Goal: Transaction & Acquisition: Book appointment/travel/reservation

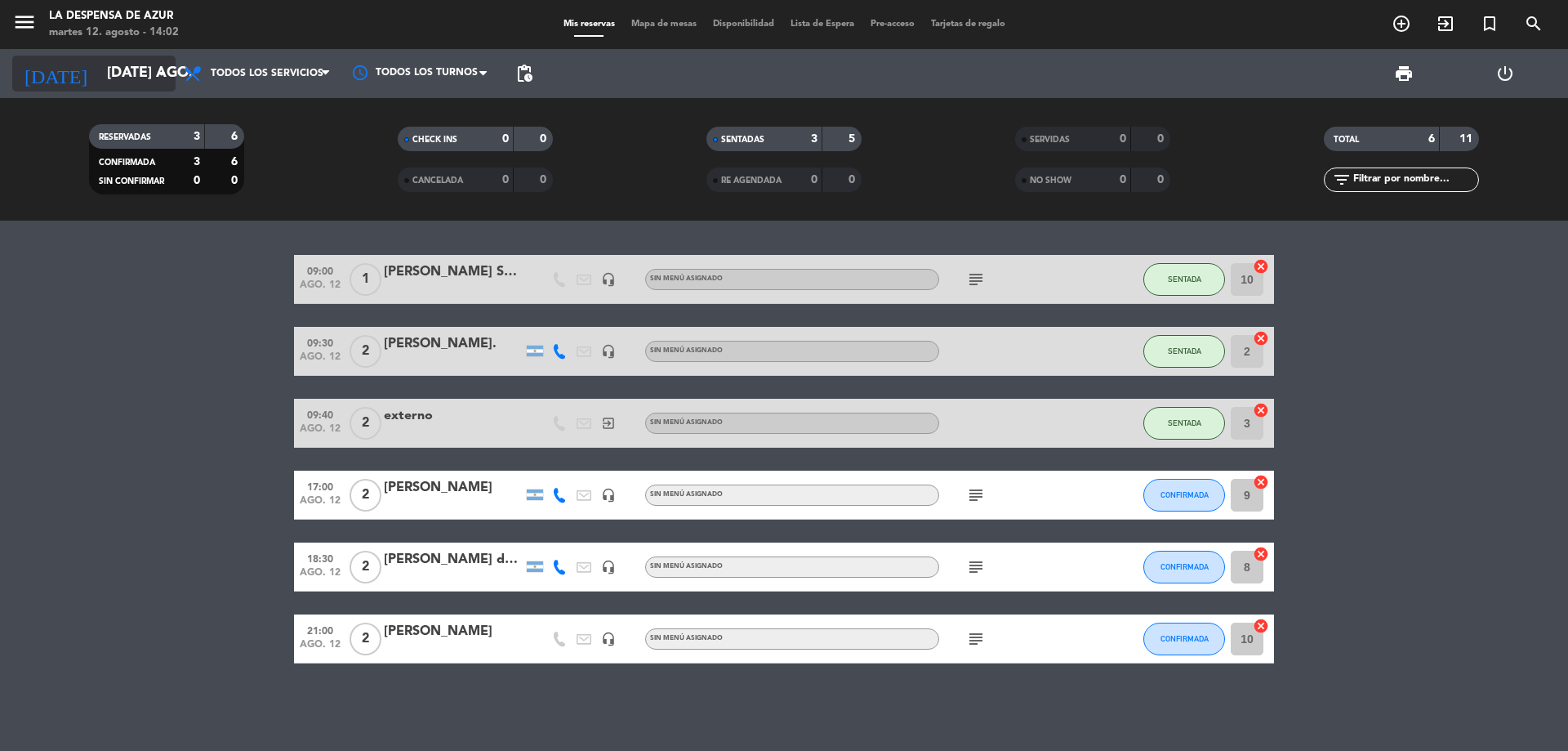
click at [154, 81] on icon "arrow_drop_down" at bounding box center [161, 73] width 20 height 20
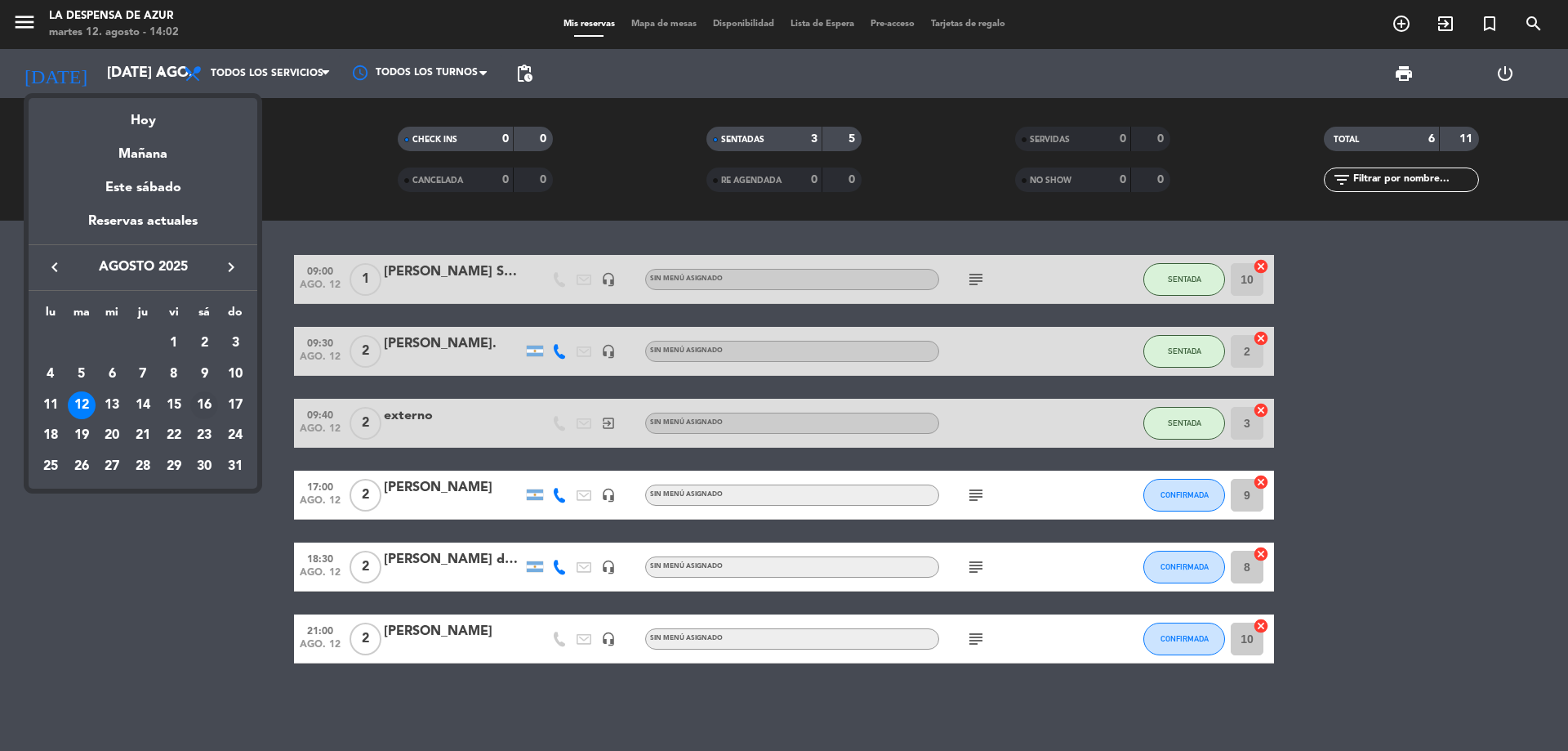
click at [206, 401] on div "16" at bounding box center [205, 406] width 28 height 28
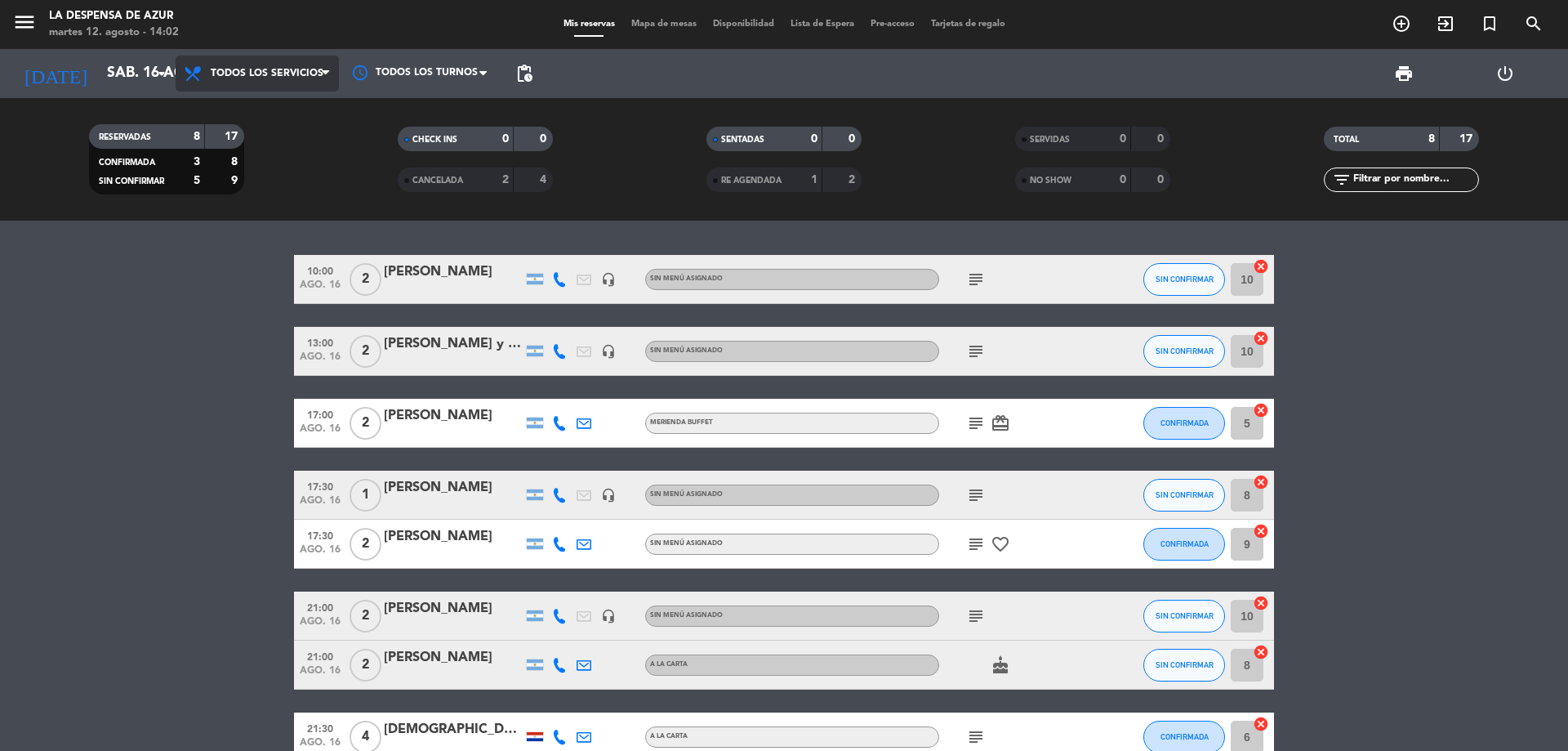
click at [275, 83] on span "Todos los servicios" at bounding box center [257, 73] width 163 height 36
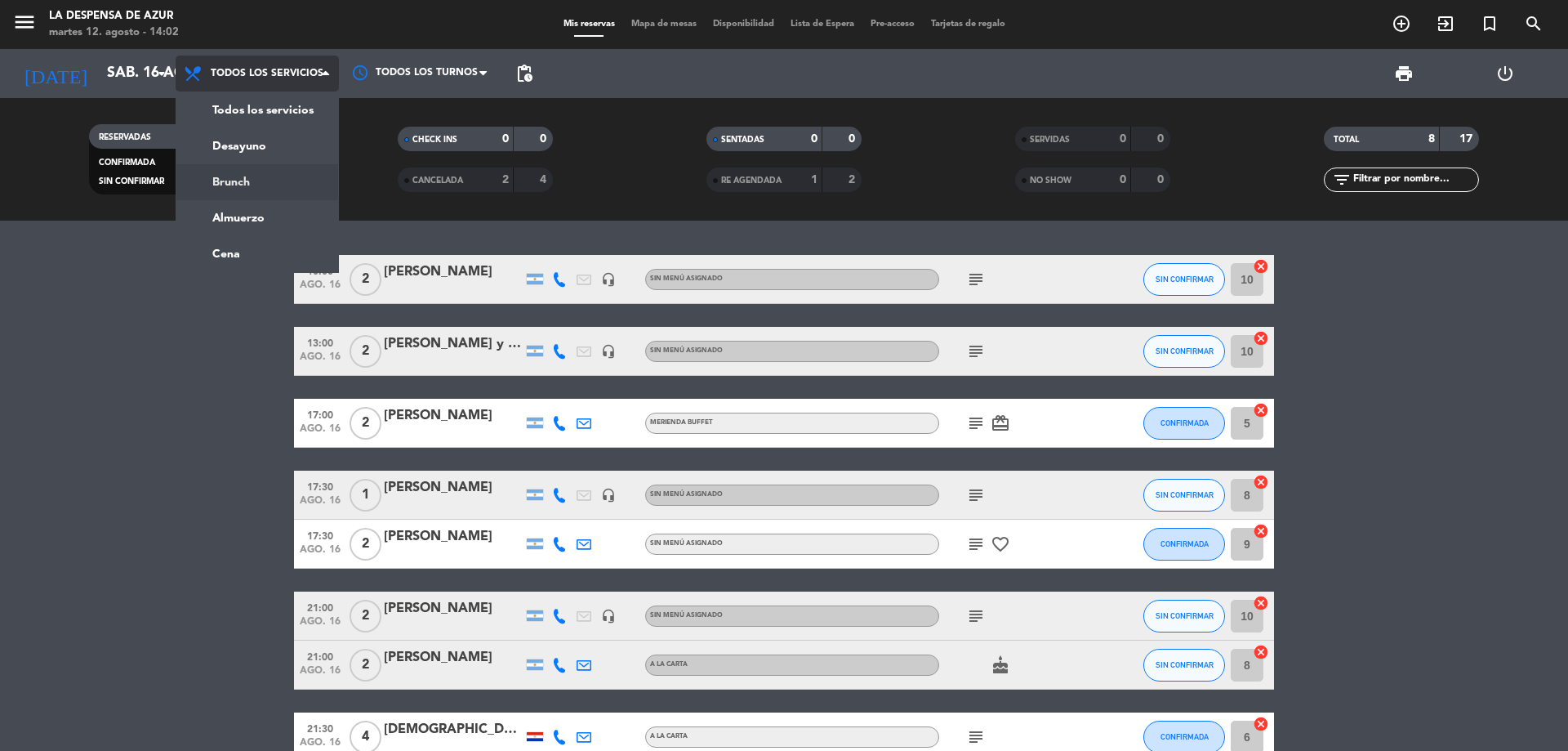
click at [267, 170] on div "menu La Despensa de Azur martes 12. agosto - 14:02 Mis reservas Mapa de mesas D…" at bounding box center [784, 110] width 1568 height 221
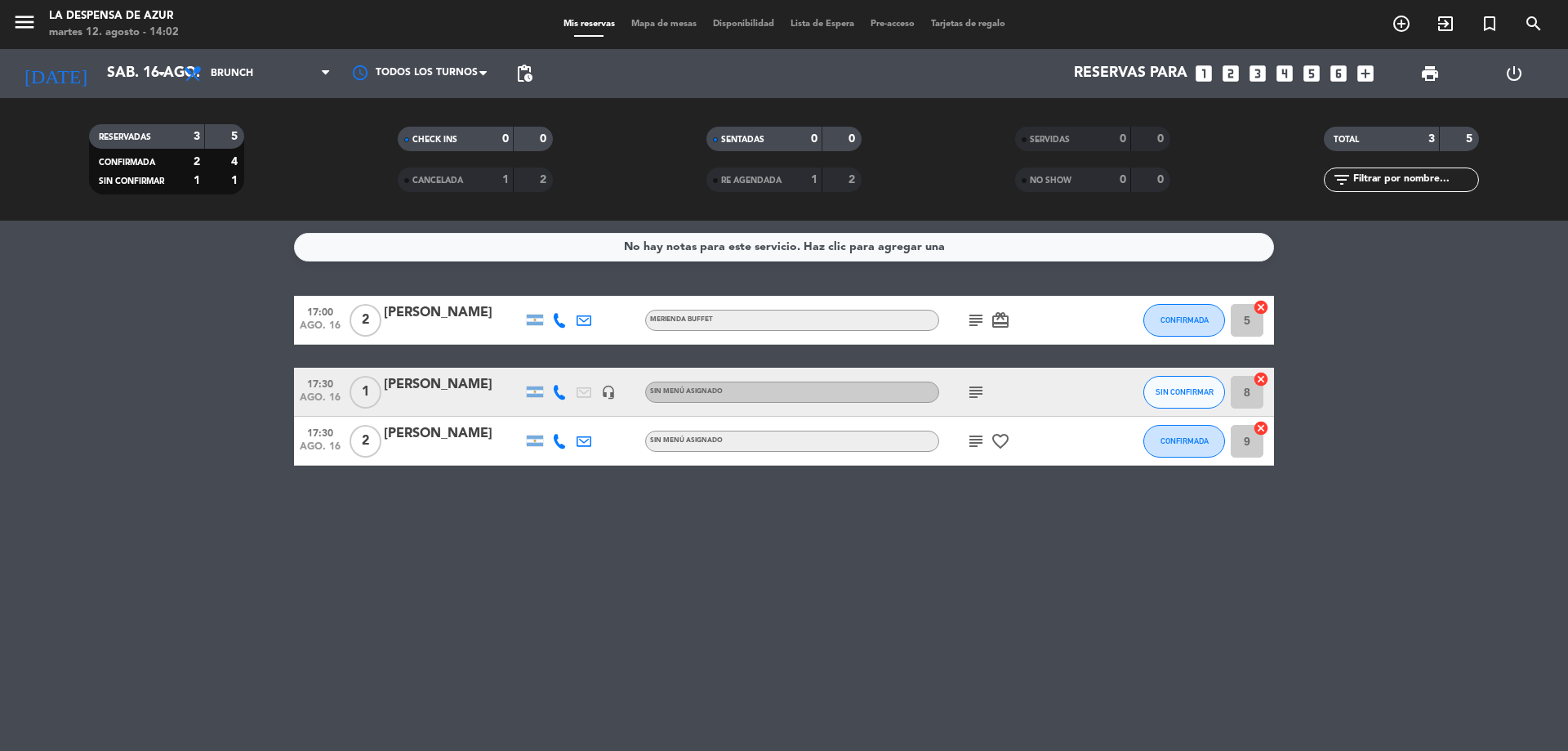
click at [797, 243] on div "No hay notas para este servicio. Haz clic para agregar una" at bounding box center [785, 247] width 321 height 19
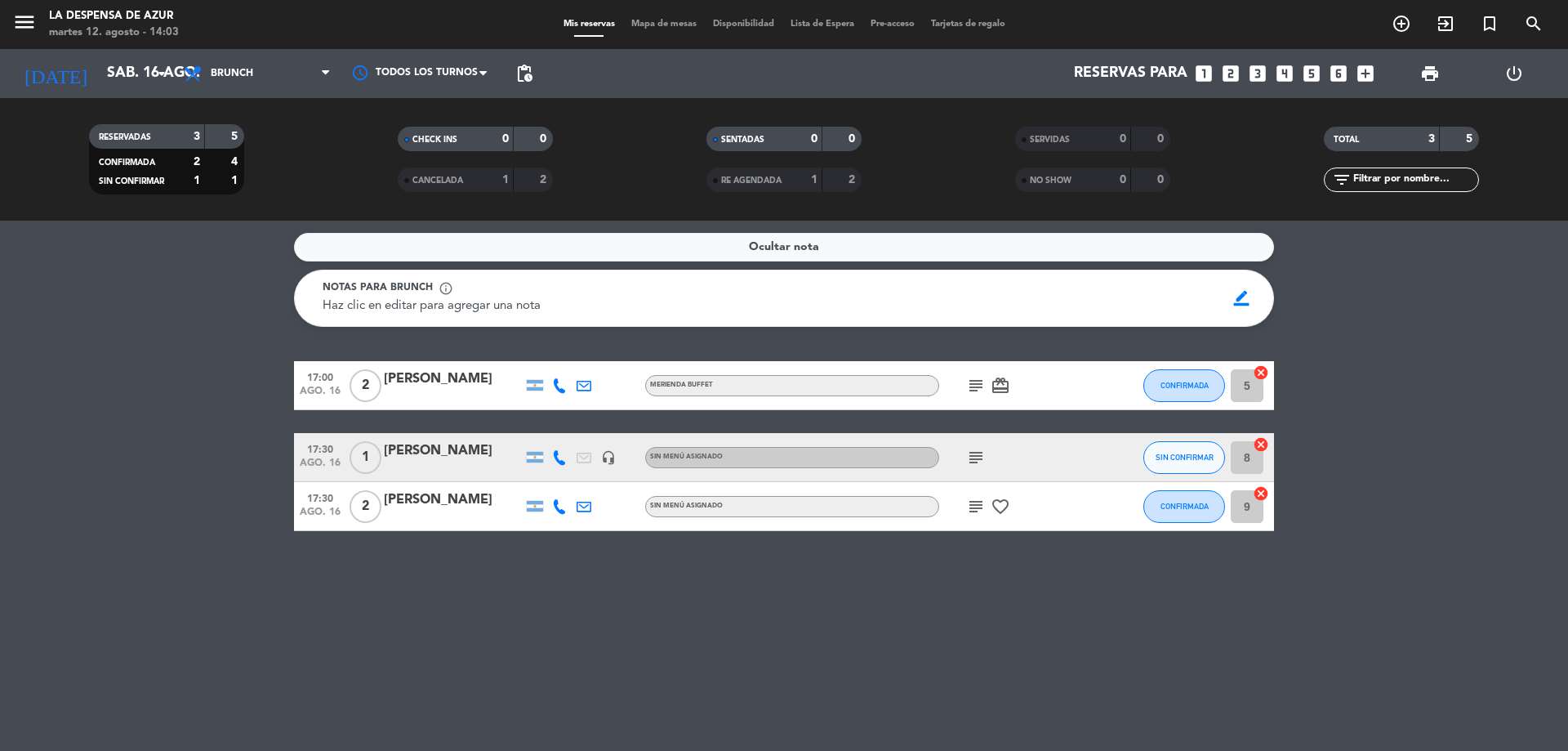
click at [797, 243] on span "Ocultar nota" at bounding box center [784, 247] width 70 height 19
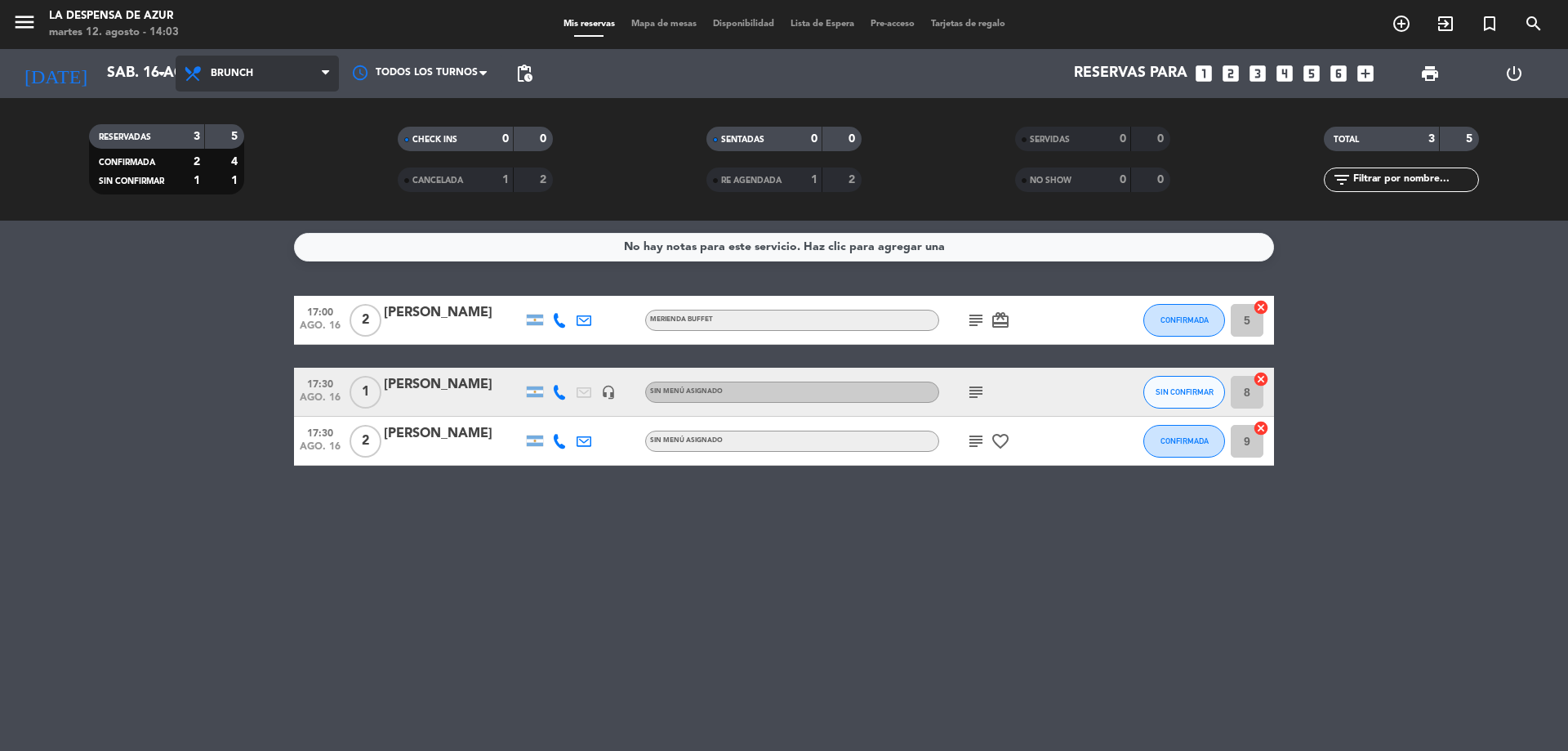
click at [244, 58] on span "Brunch" at bounding box center [257, 73] width 163 height 36
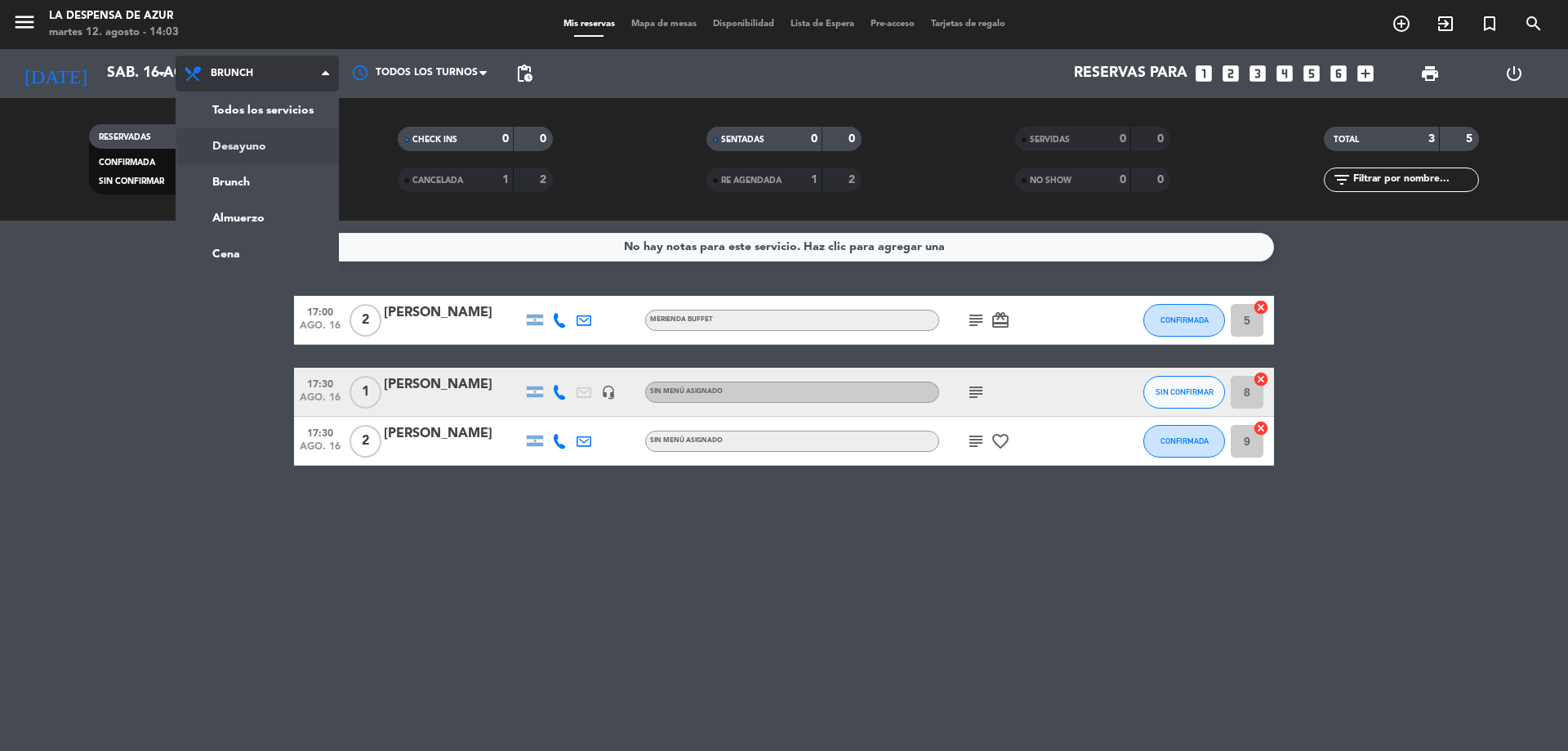
click at [235, 147] on div "menu La Despensa de Azur martes 12. agosto - 14:03 Mis reservas Mapa de mesas D…" at bounding box center [784, 110] width 1568 height 221
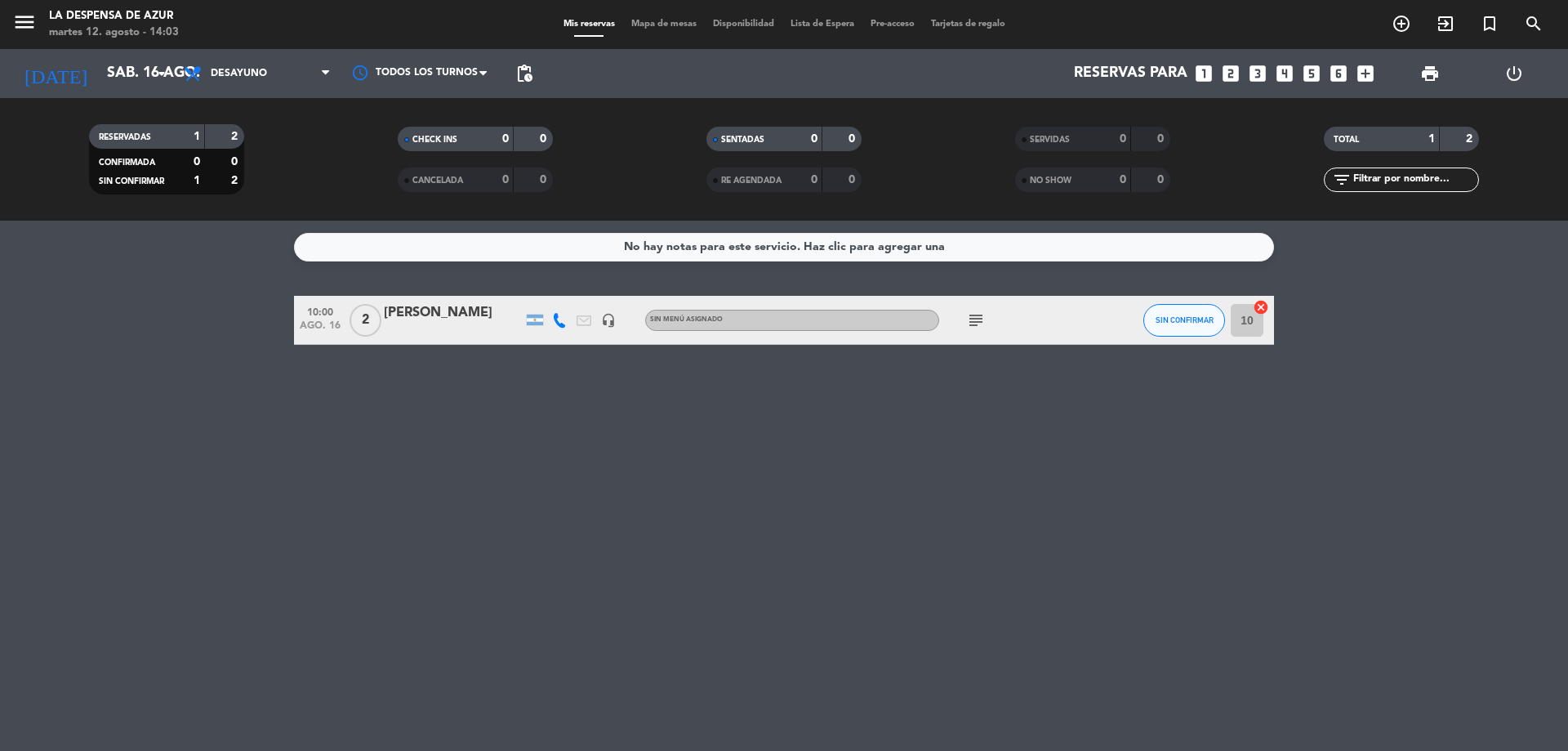
click at [249, 71] on span "Desayuno" at bounding box center [238, 73] width 56 height 11
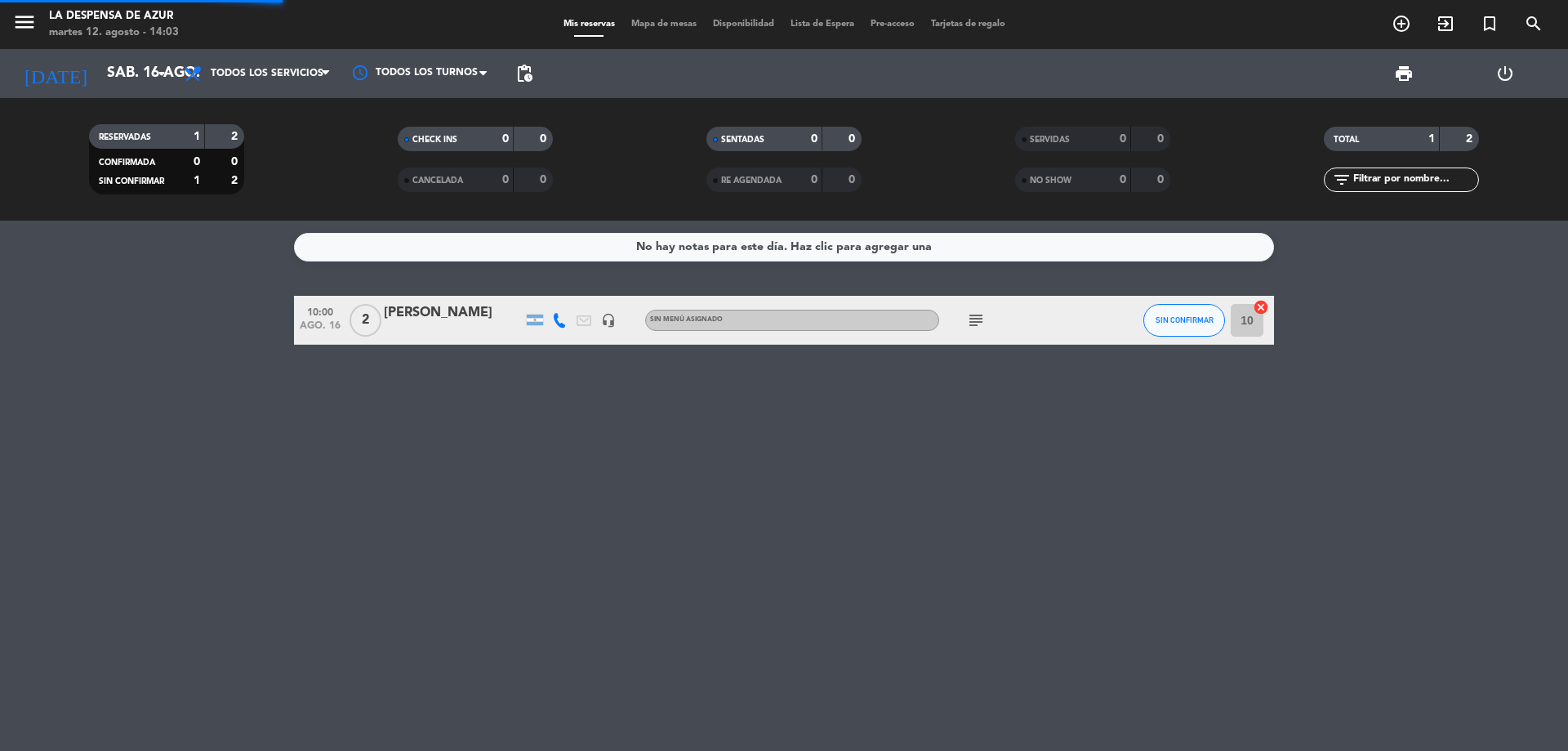
click at [256, 116] on div "menu La Despensa de Azur martes 12. agosto - 14:03 Mis reservas Mapa de mesas D…" at bounding box center [784, 110] width 1568 height 221
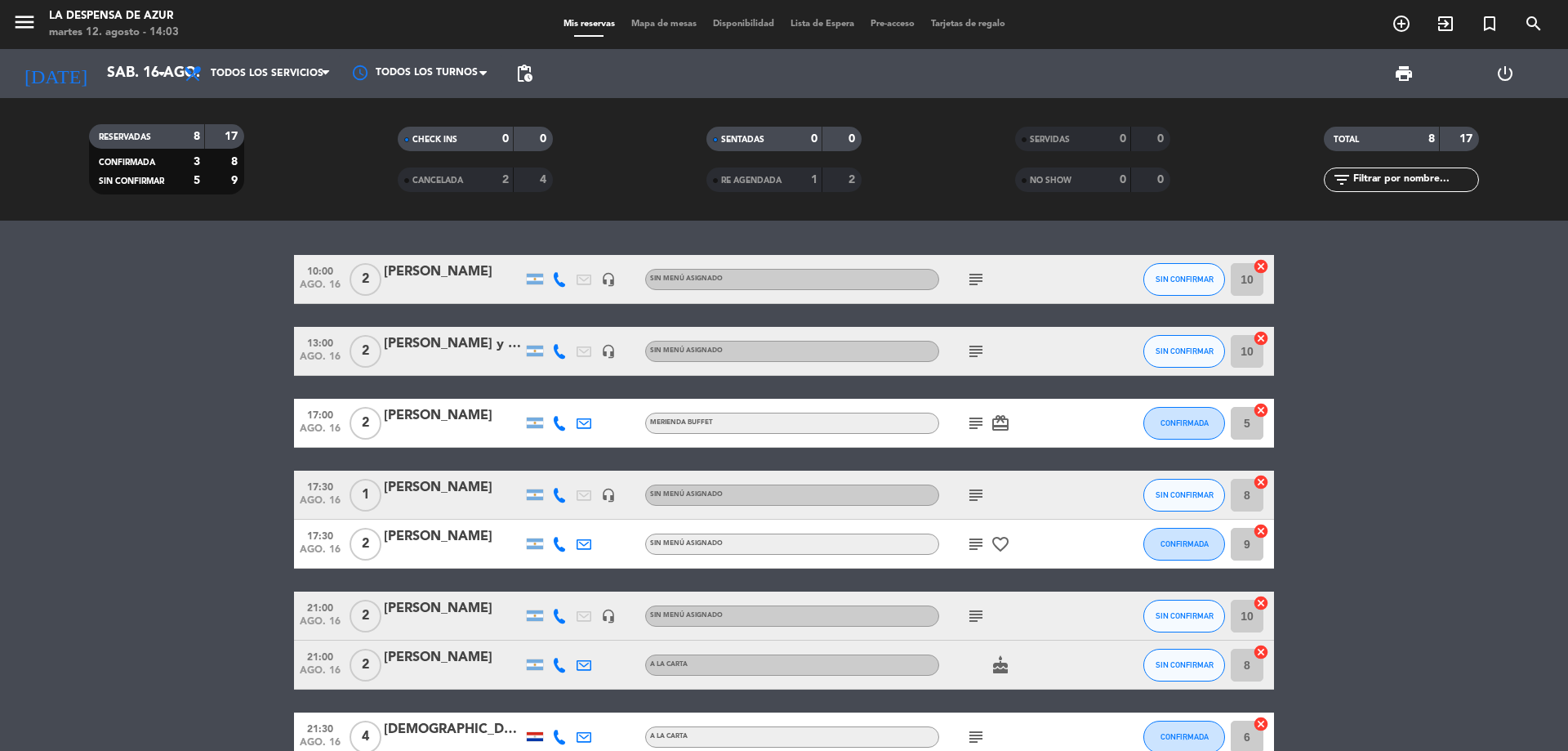
click at [1007, 418] on icon "card_giftcard" at bounding box center [1000, 422] width 20 height 20
click at [976, 421] on icon "subject" at bounding box center [976, 422] width 20 height 20
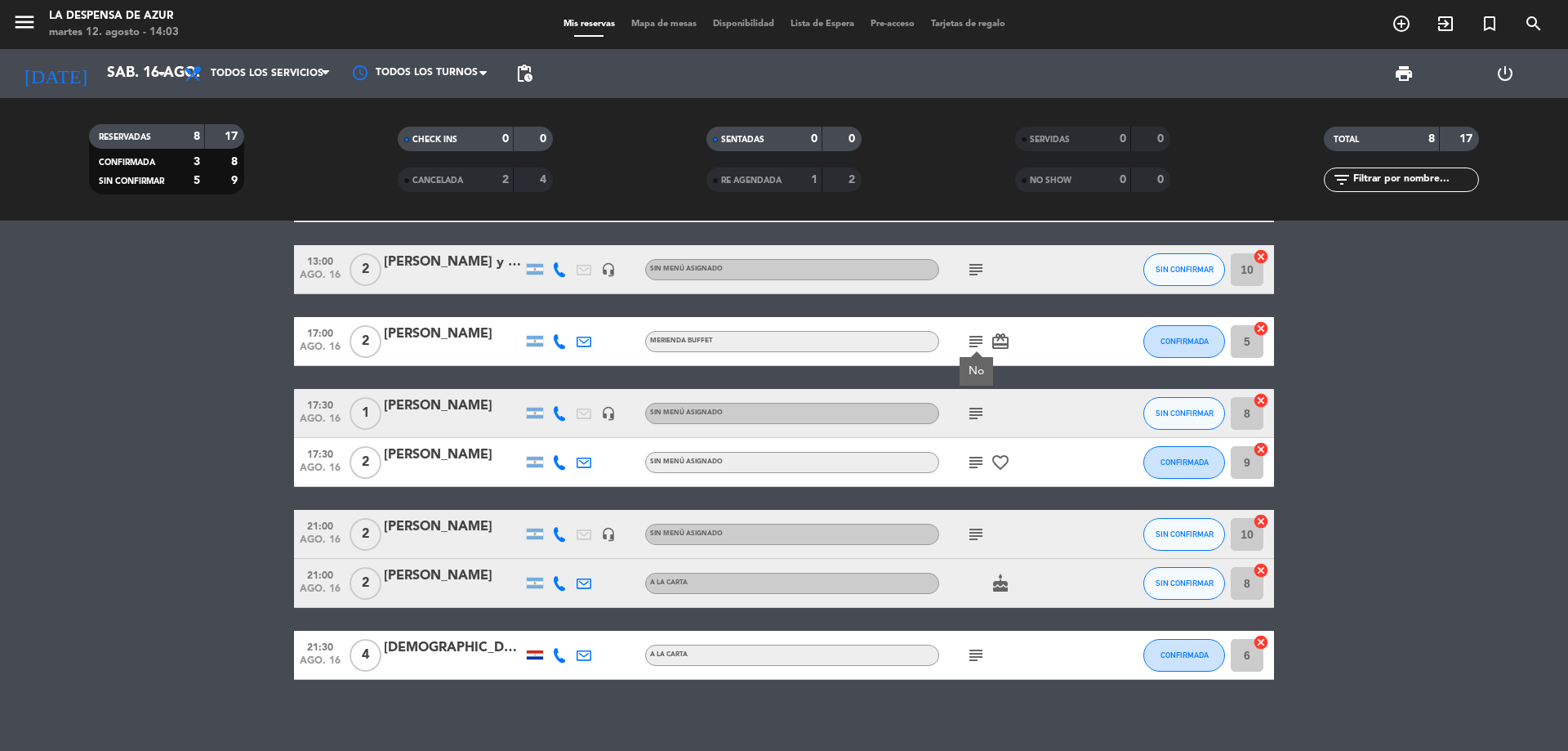
click at [976, 421] on icon "subject" at bounding box center [976, 413] width 20 height 20
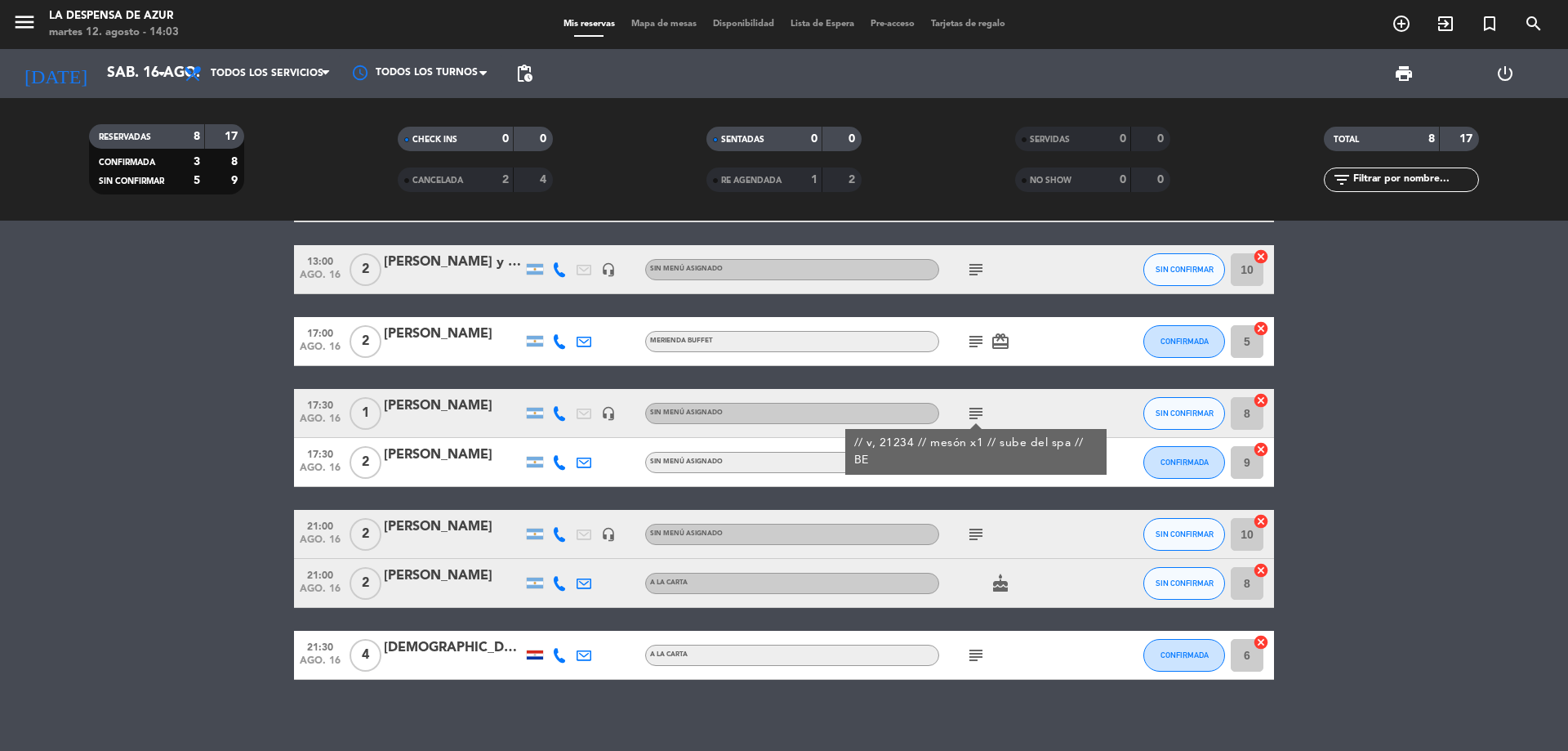
click at [1003, 421] on div "subject // v, 21234 // mesón x1 // sube del spa // BE" at bounding box center [1013, 412] width 147 height 48
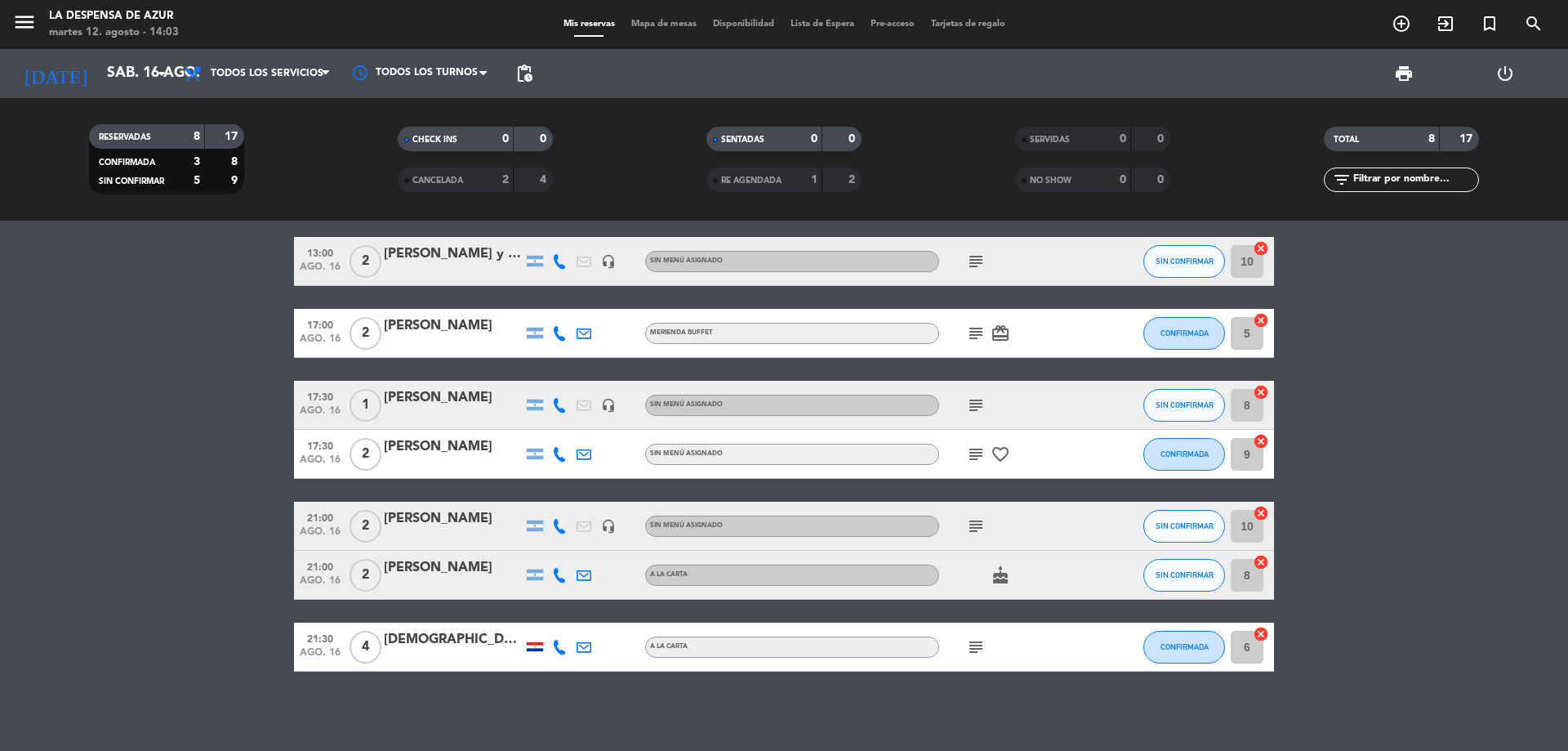
scroll to position [92, 0]
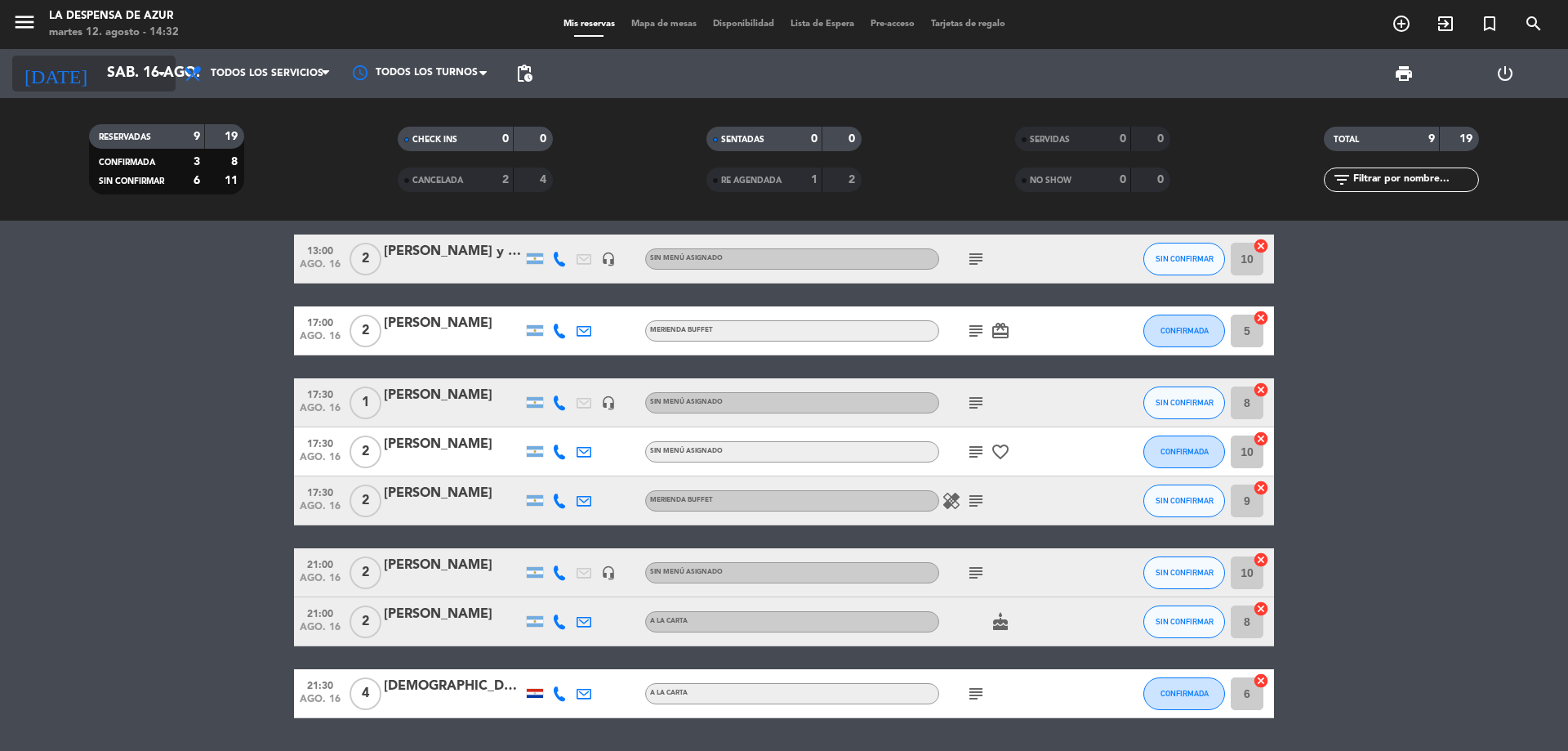
click at [135, 67] on input "sáb. 16 ago." at bounding box center [193, 73] width 190 height 33
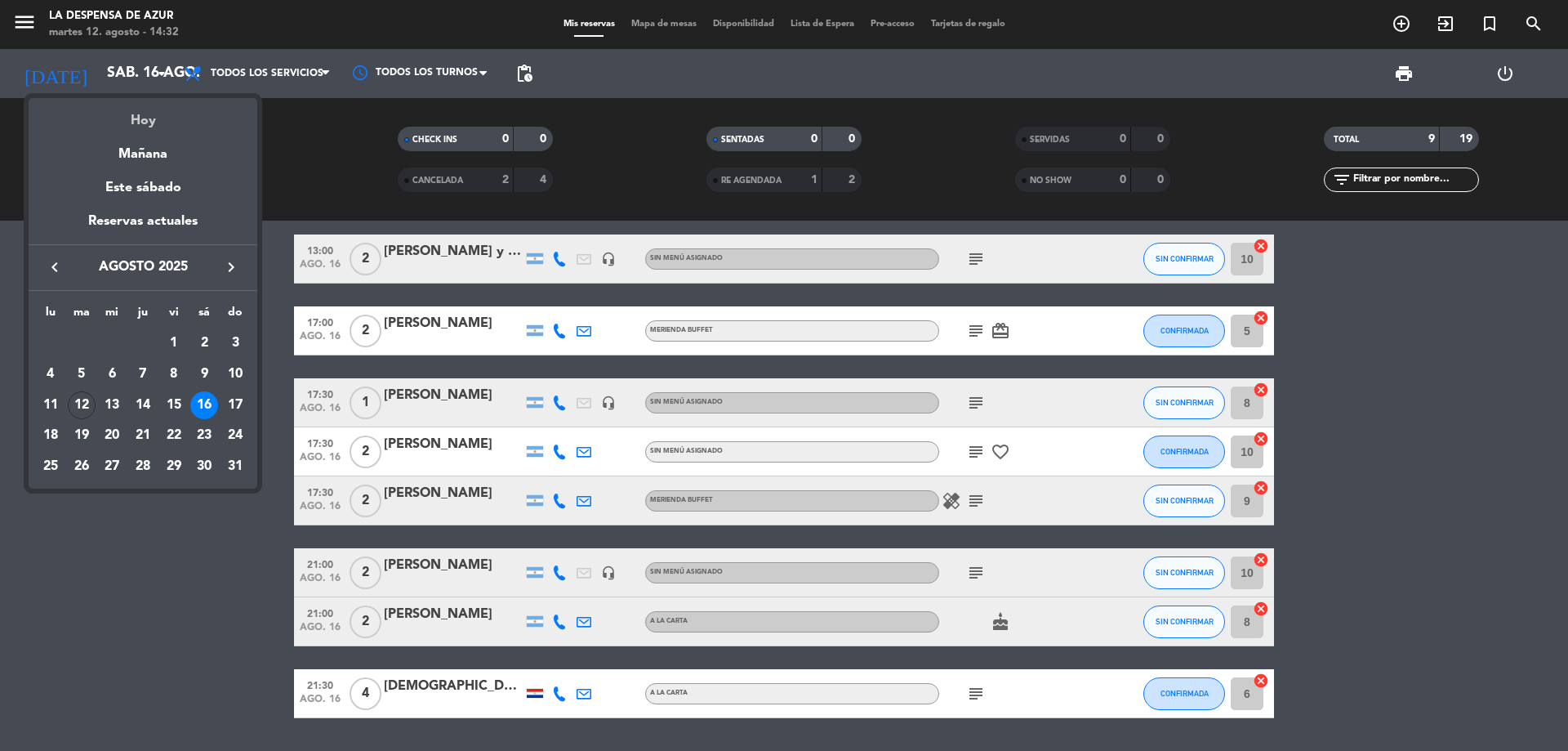
click at [155, 123] on div "Hoy" at bounding box center [143, 115] width 229 height 34
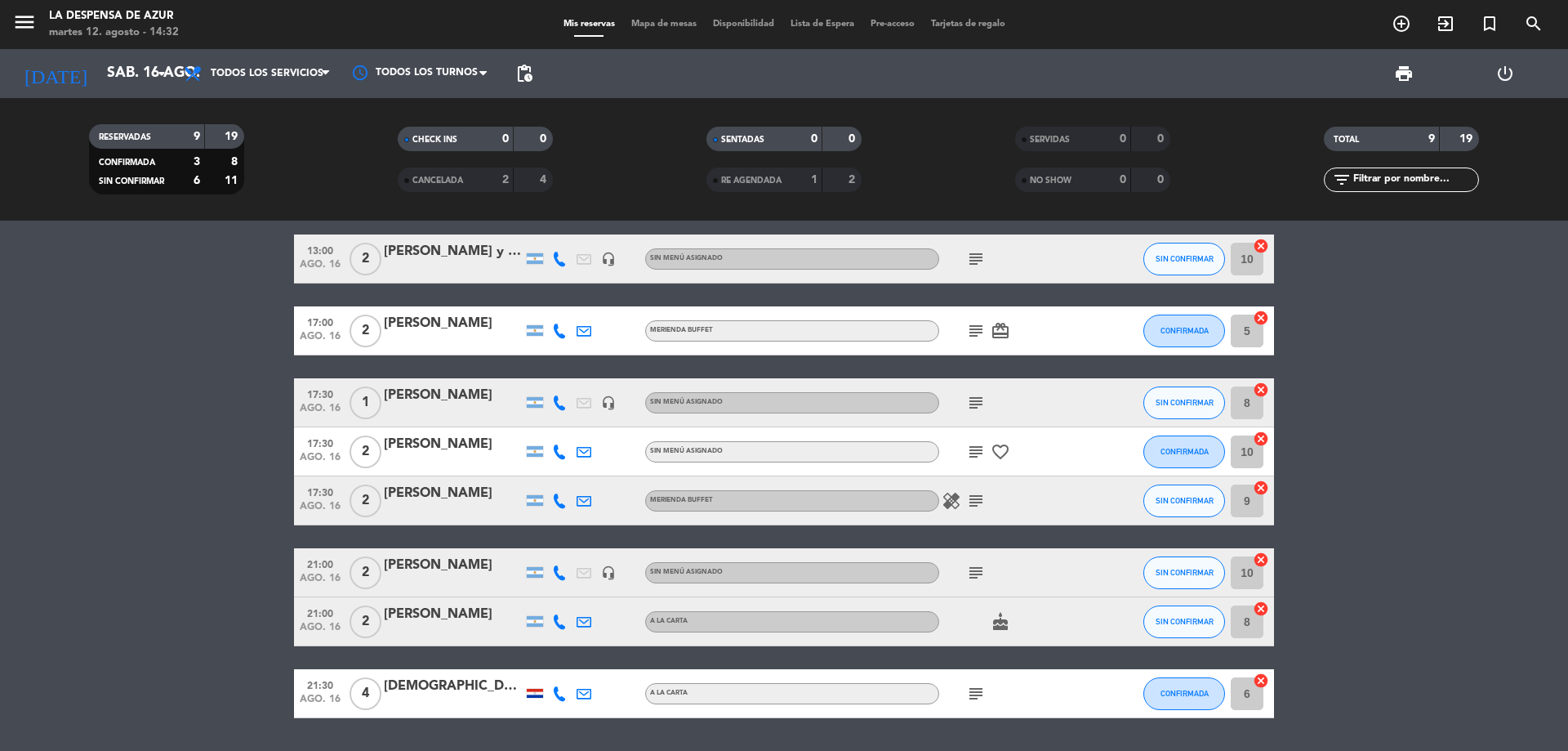
type input "[DATE] ago."
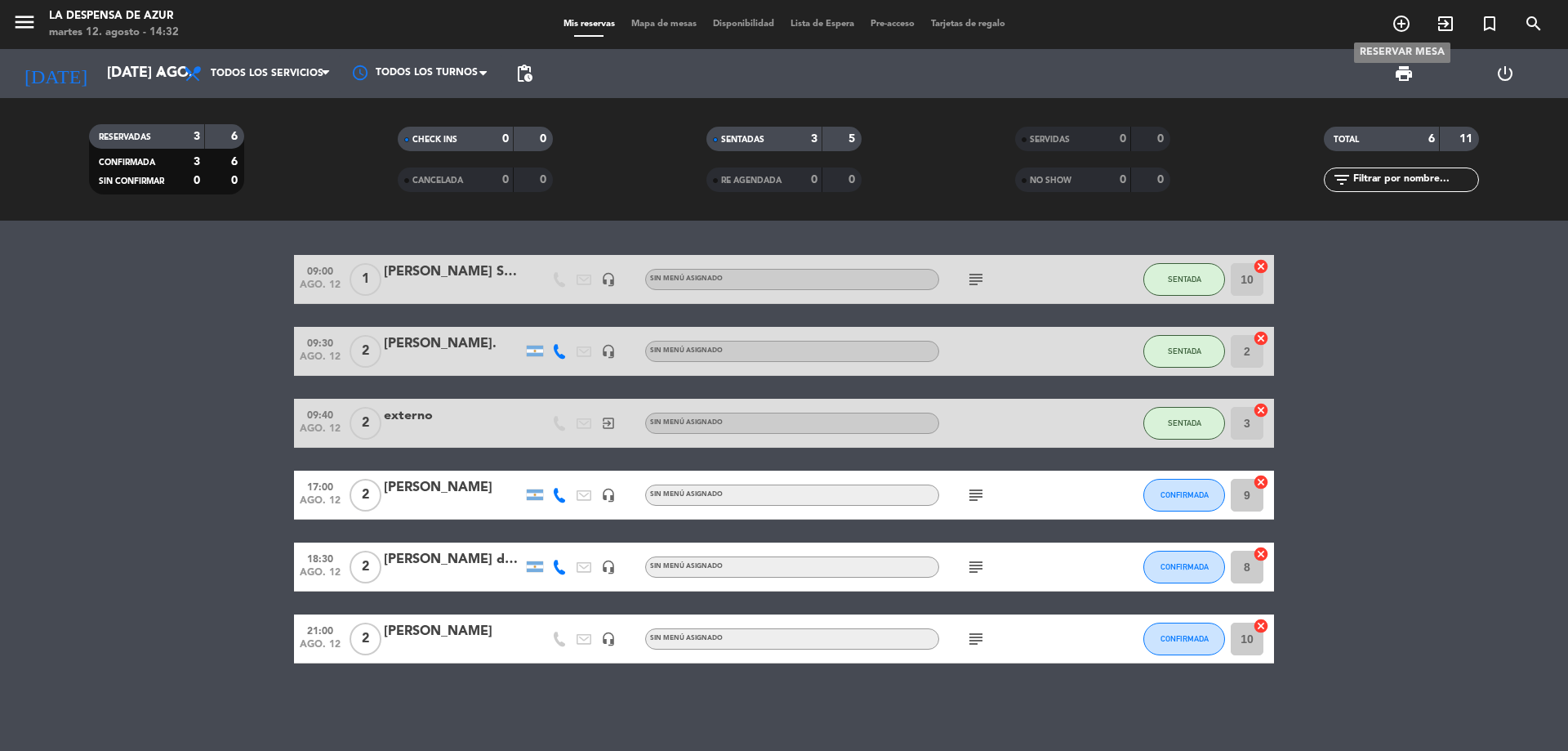
click at [1407, 28] on icon "add_circle_outline" at bounding box center [1401, 23] width 20 height 20
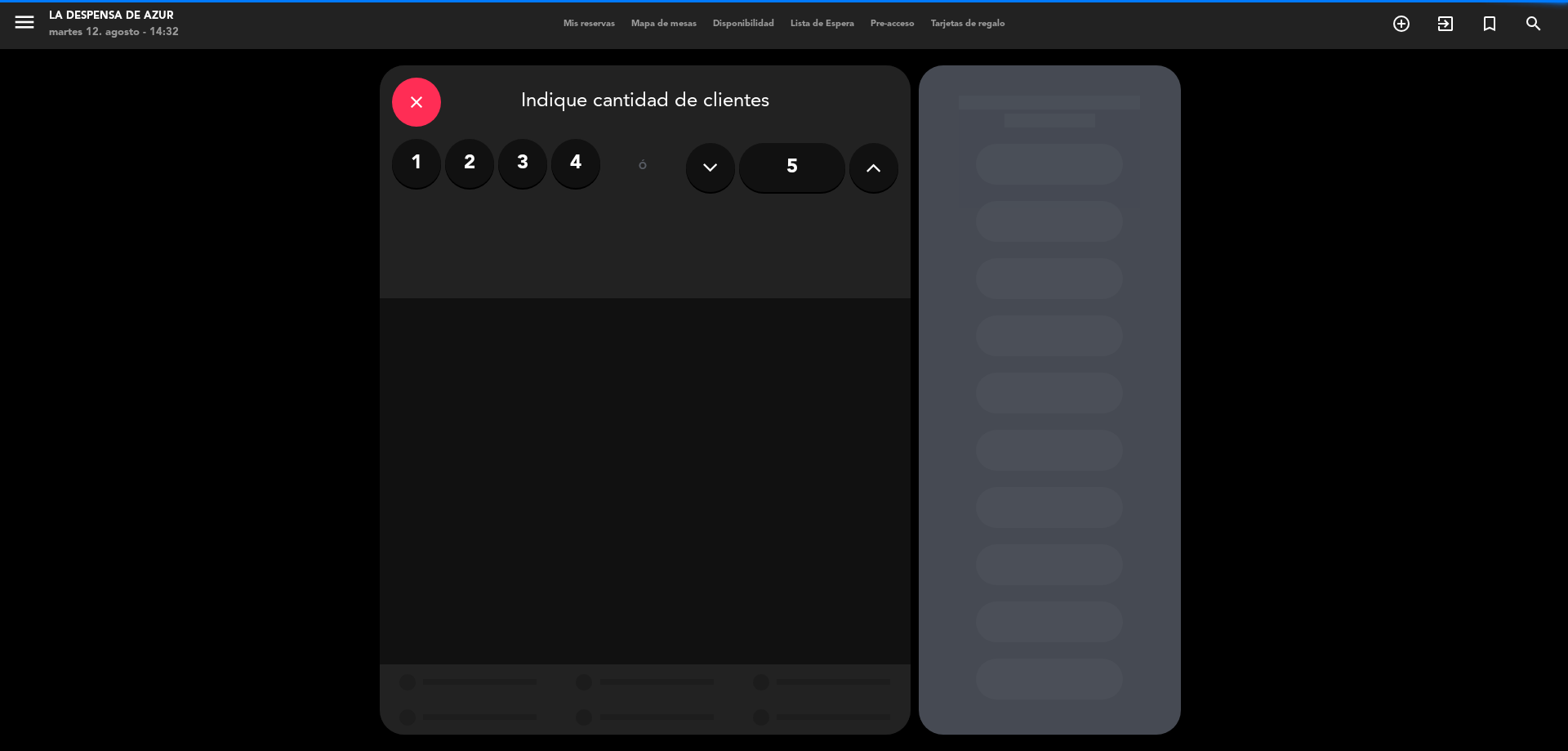
click at [474, 161] on label "2" at bounding box center [469, 163] width 49 height 49
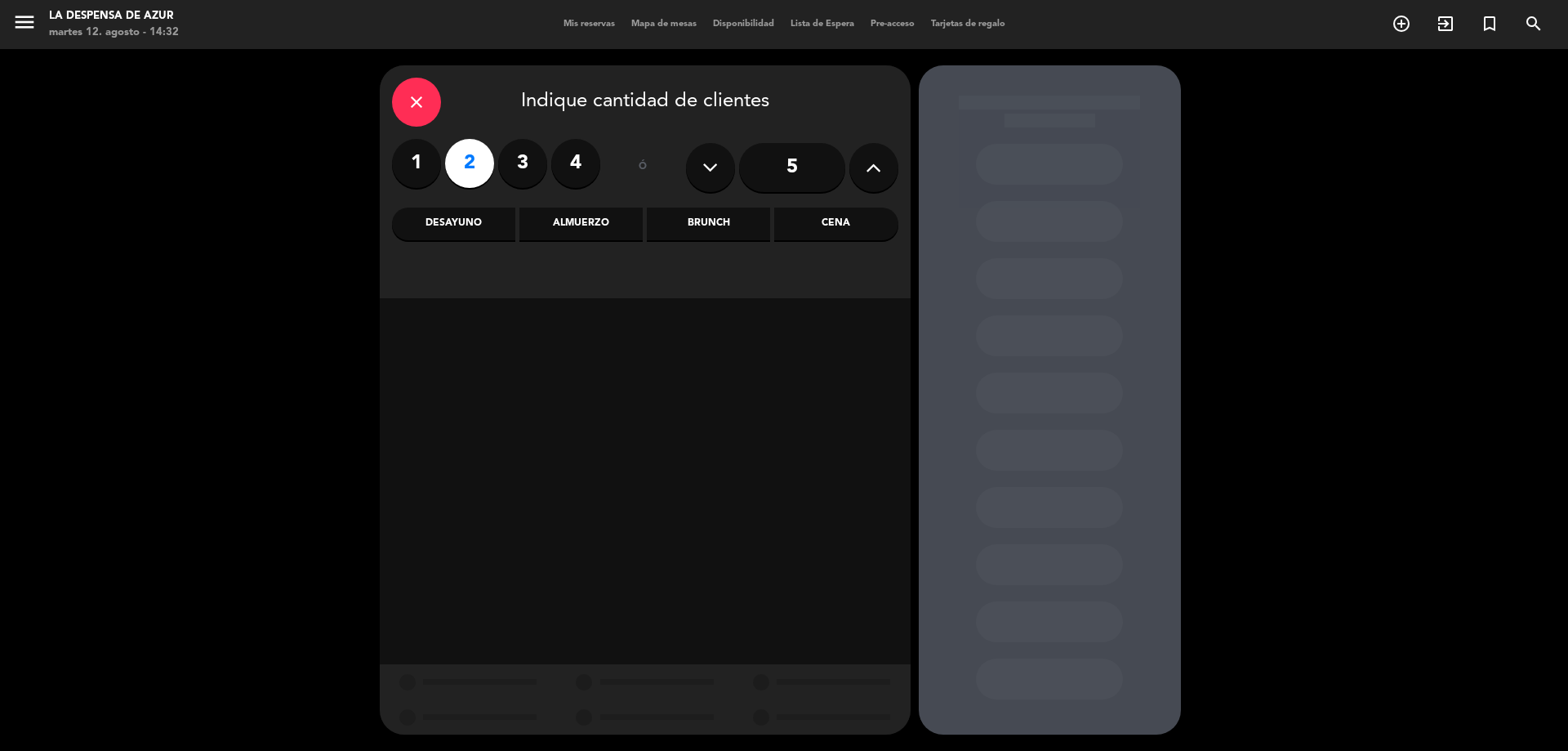
click at [601, 219] on div "Almuerzo" at bounding box center [580, 223] width 123 height 33
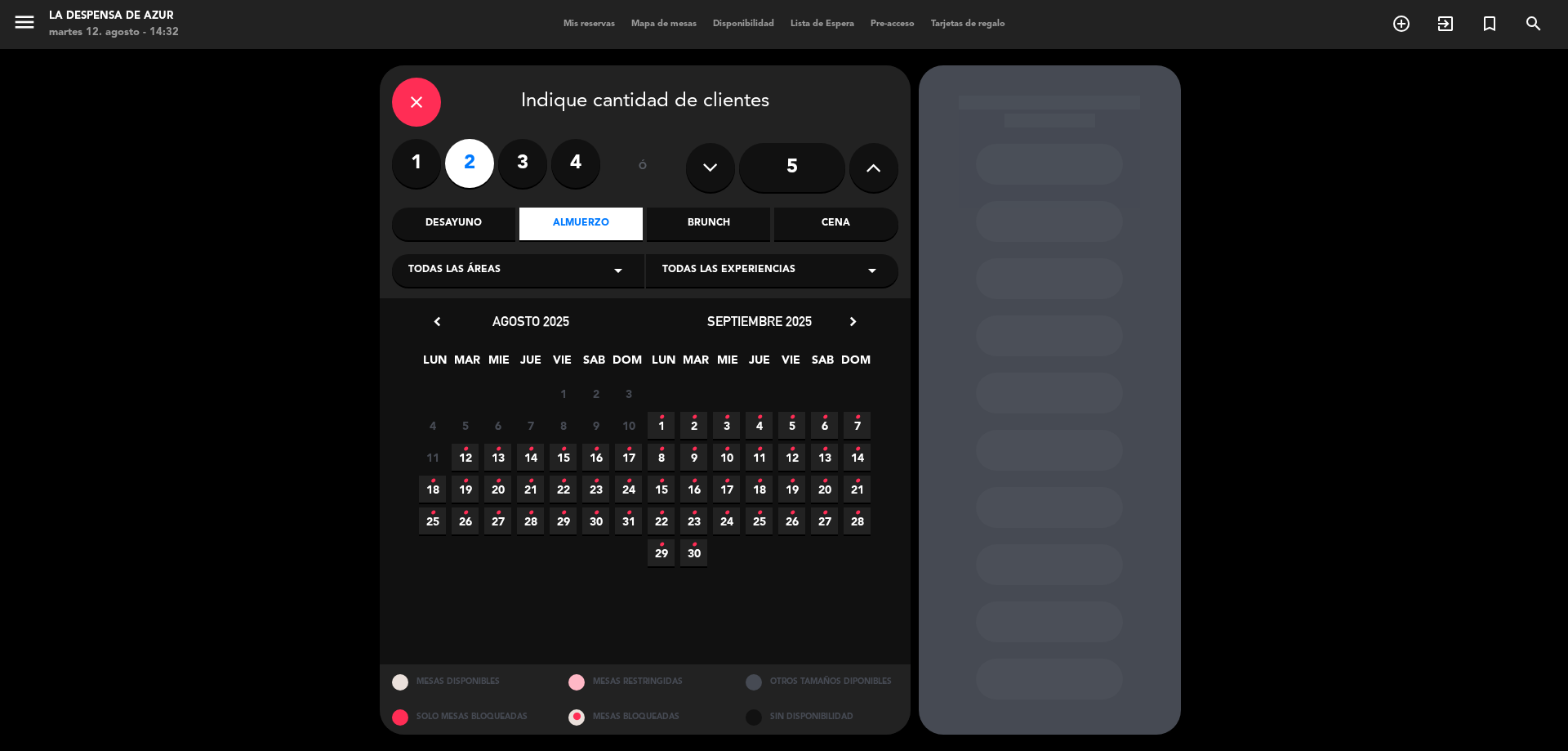
click at [464, 454] on icon "•" at bounding box center [465, 450] width 6 height 26
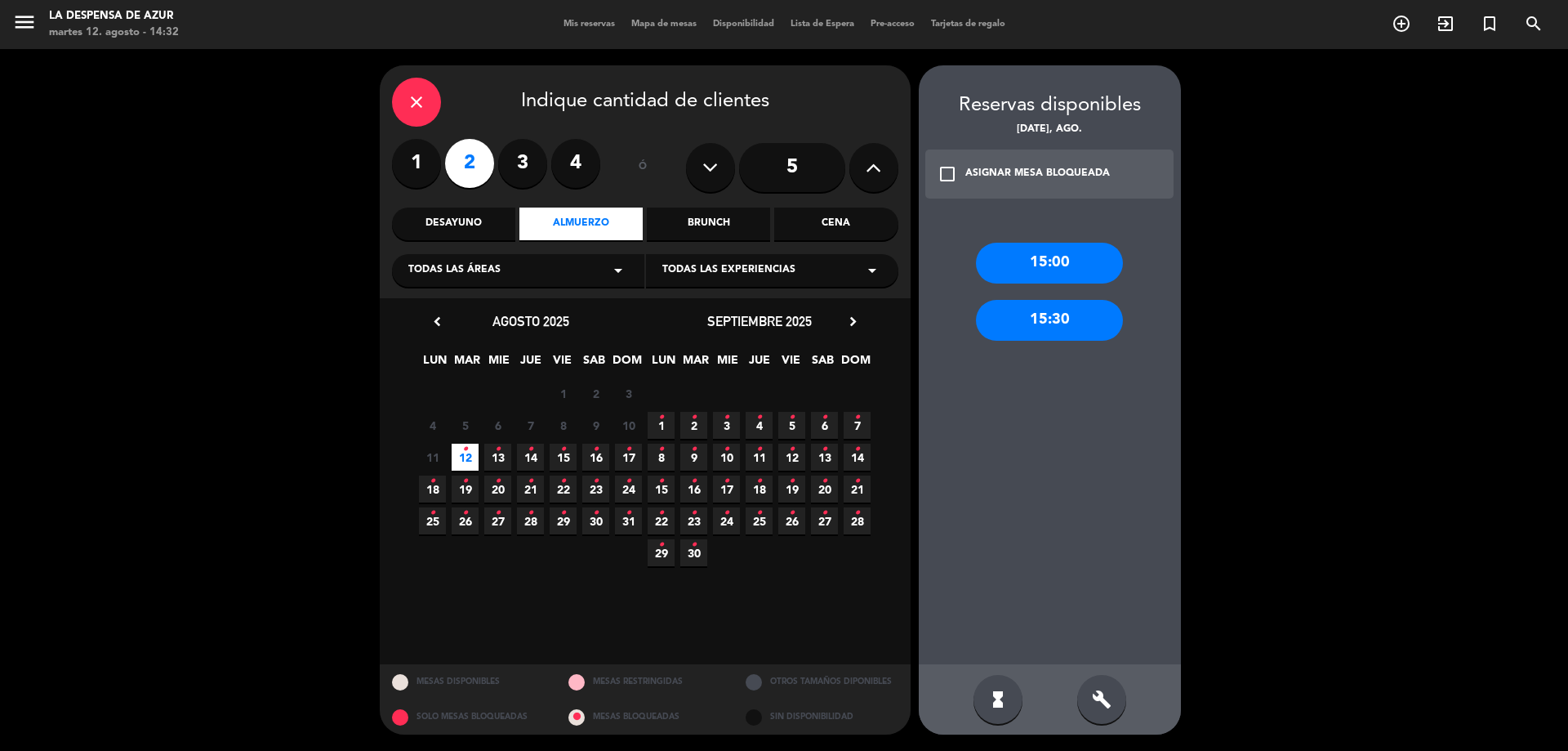
click at [1046, 258] on div "15:00" at bounding box center [1050, 263] width 147 height 41
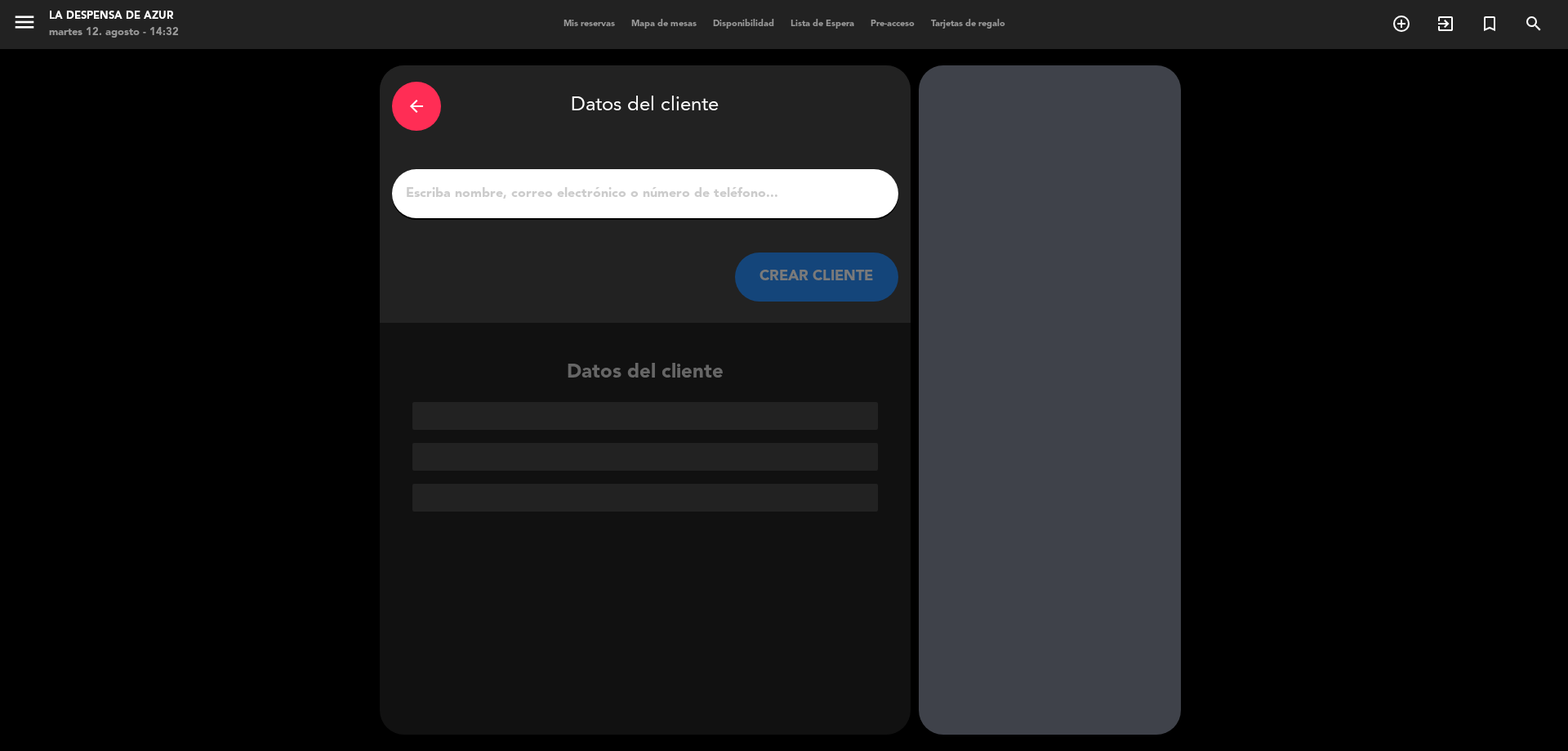
click at [810, 204] on input "1" at bounding box center [645, 193] width 482 height 23
click at [515, 187] on input "1" at bounding box center [645, 193] width 482 height 23
click at [626, 176] on div at bounding box center [645, 193] width 506 height 49
click at [833, 194] on input "1" at bounding box center [645, 193] width 482 height 23
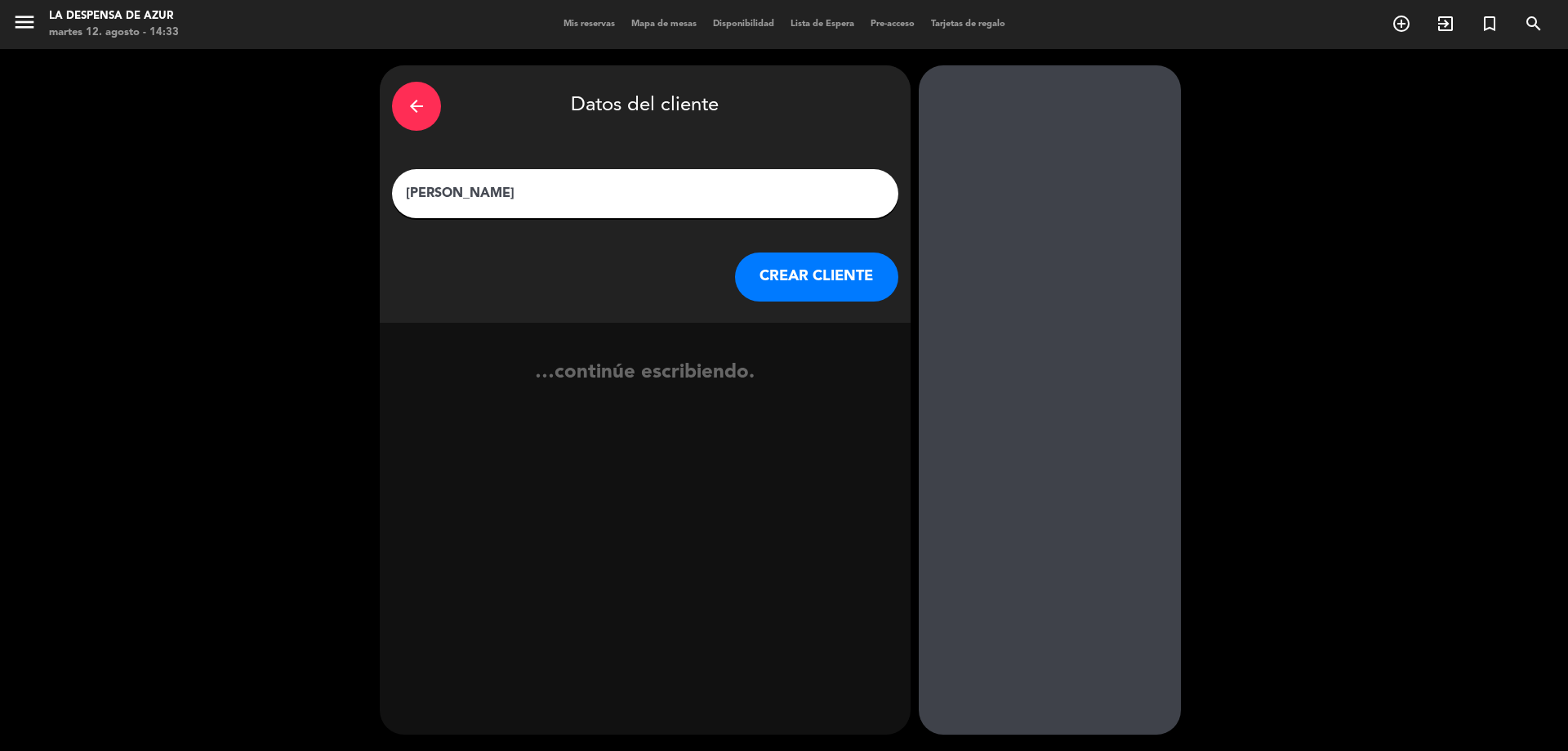
type input "[PERSON_NAME]"
click at [789, 273] on button "CREAR CLIENTE" at bounding box center [817, 277] width 163 height 49
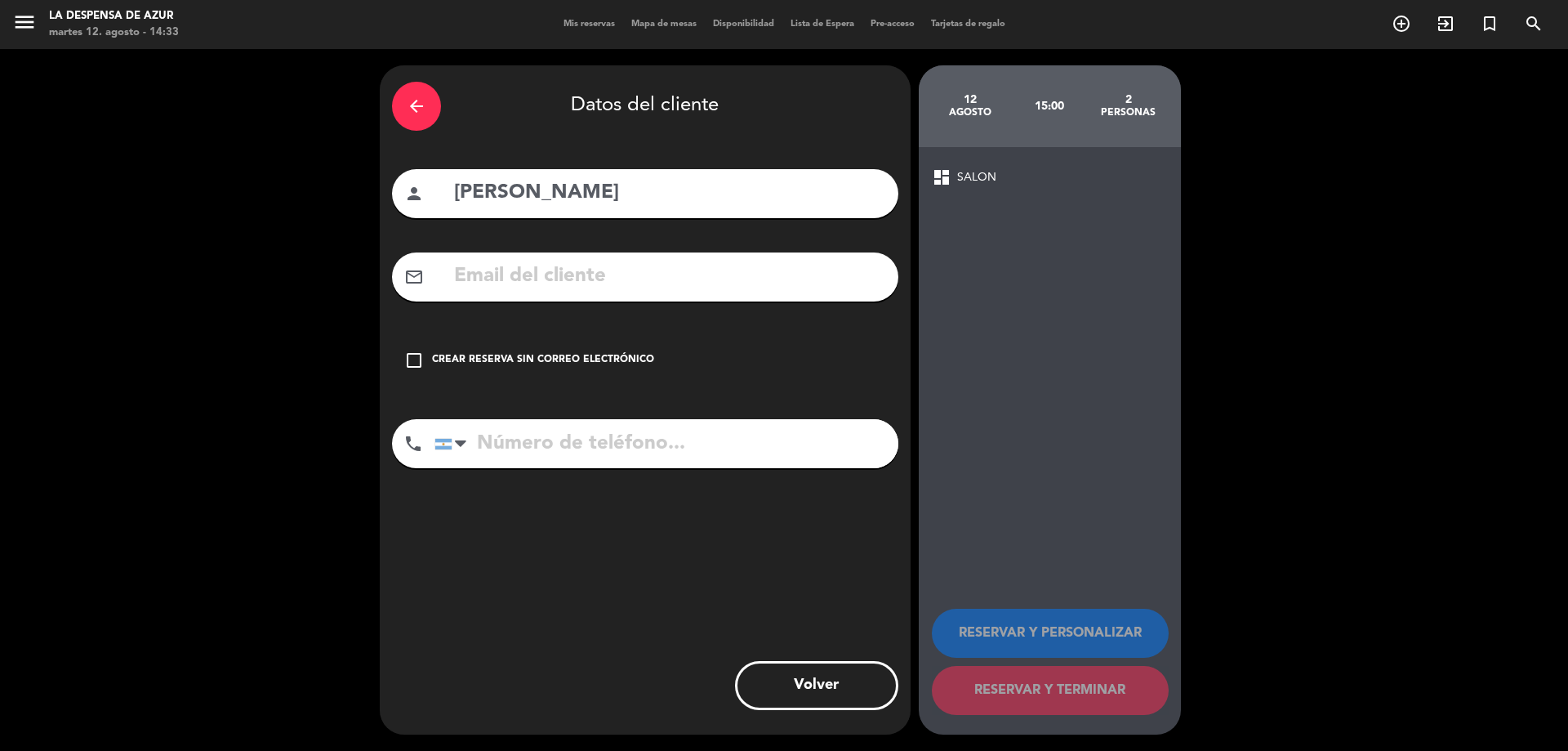
click at [734, 376] on div "check_box_outline_blank Crear reserva sin correo electrónico" at bounding box center [645, 360] width 506 height 49
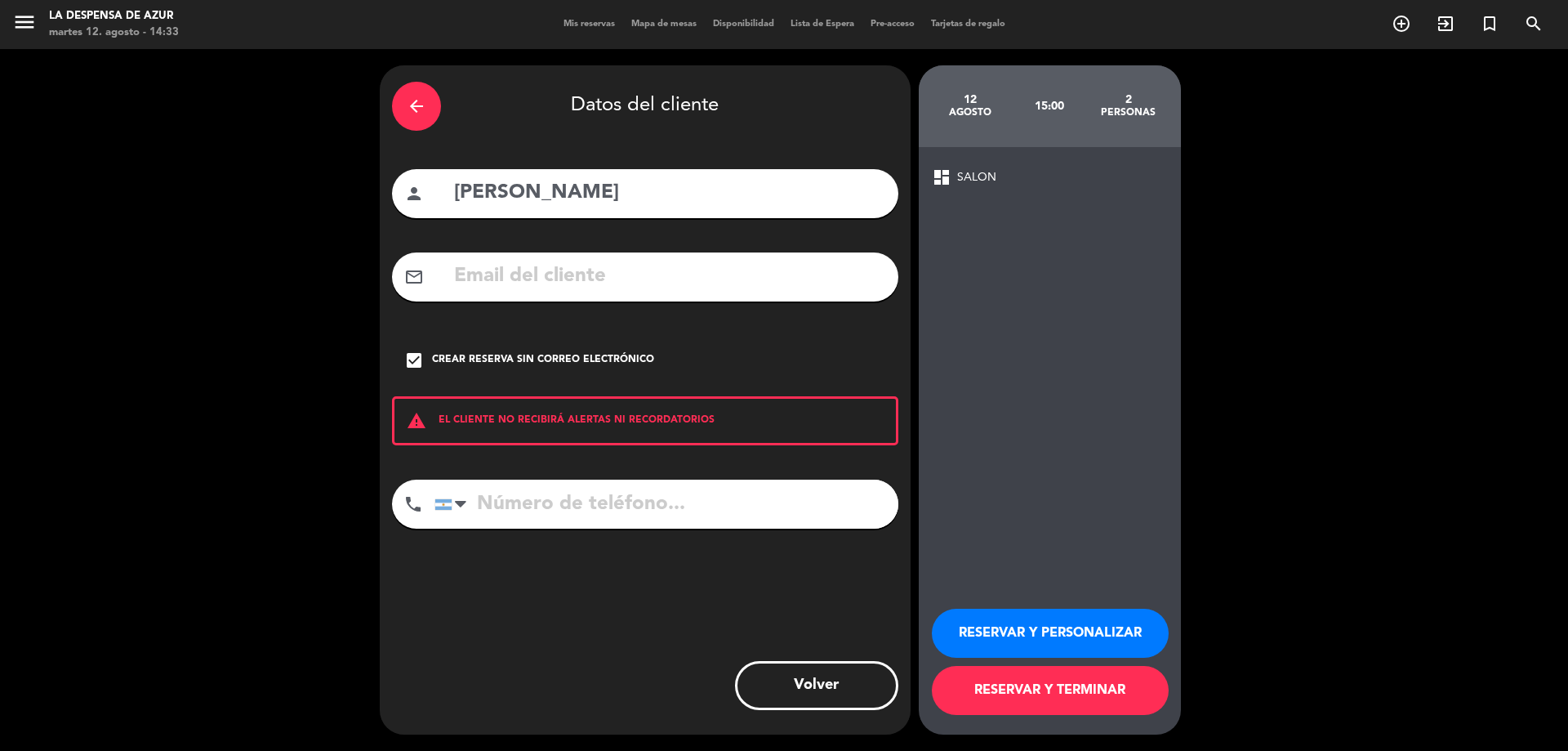
click at [1038, 644] on button "RESERVAR Y PERSONALIZAR" at bounding box center [1051, 633] width 237 height 49
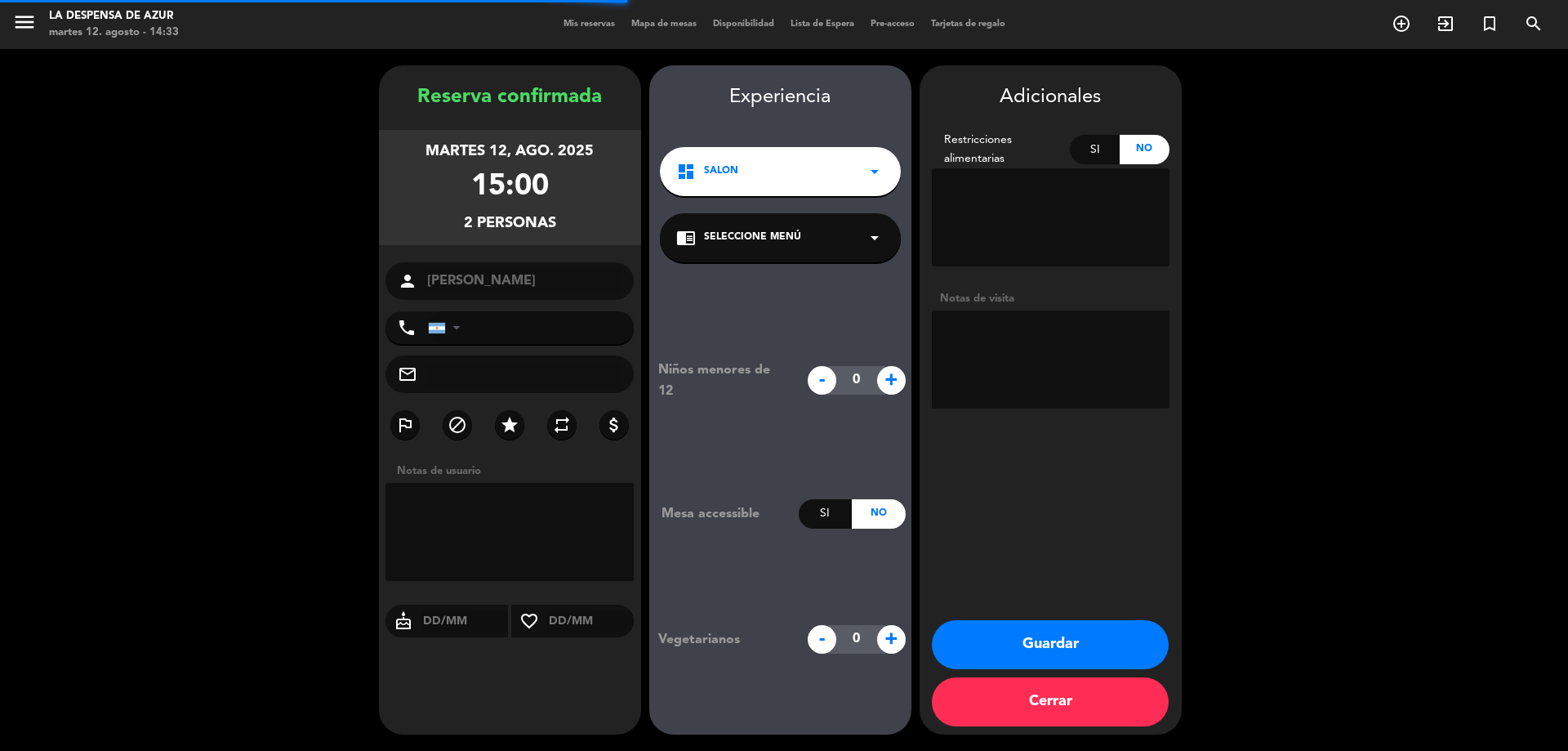
click at [1055, 330] on textarea at bounding box center [1051, 360] width 238 height 98
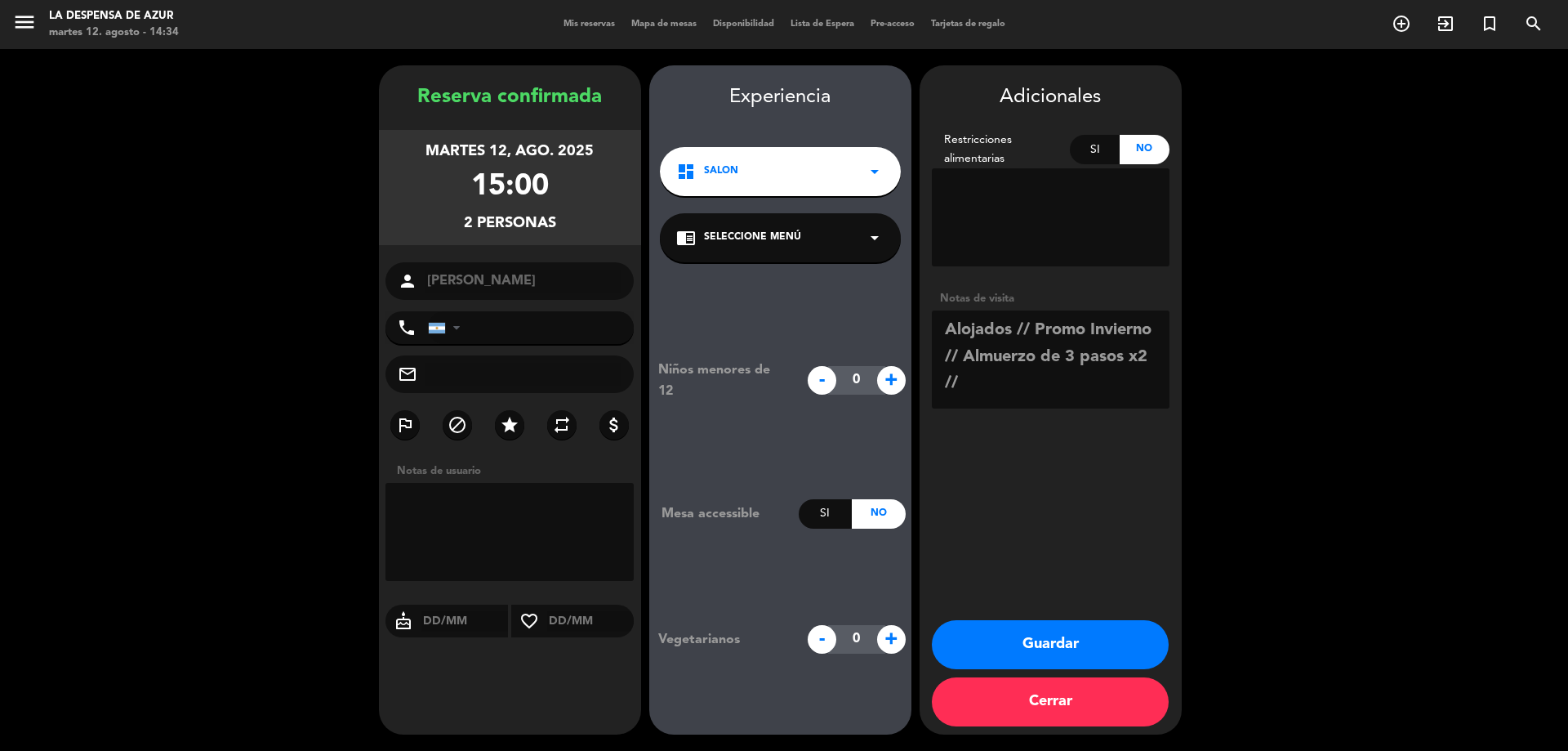
drag, startPoint x: 1013, startPoint y: 389, endPoint x: 1019, endPoint y: 329, distance: 60.3
click at [1019, 329] on textarea at bounding box center [1051, 360] width 238 height 98
type textarea "Alojados"
click at [1038, 649] on button "Guardar" at bounding box center [1051, 644] width 237 height 49
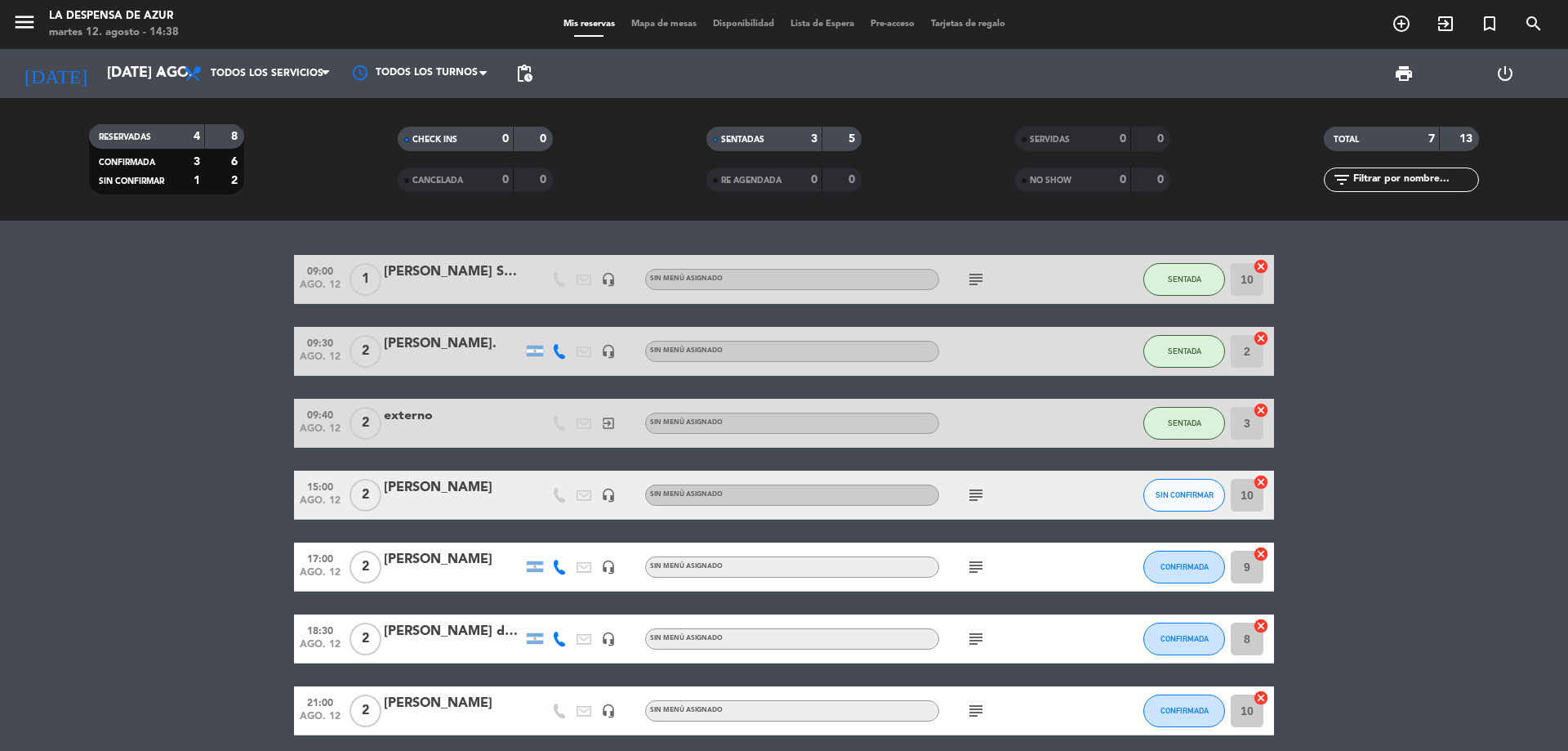
click at [469, 482] on div "[PERSON_NAME]" at bounding box center [453, 487] width 139 height 22
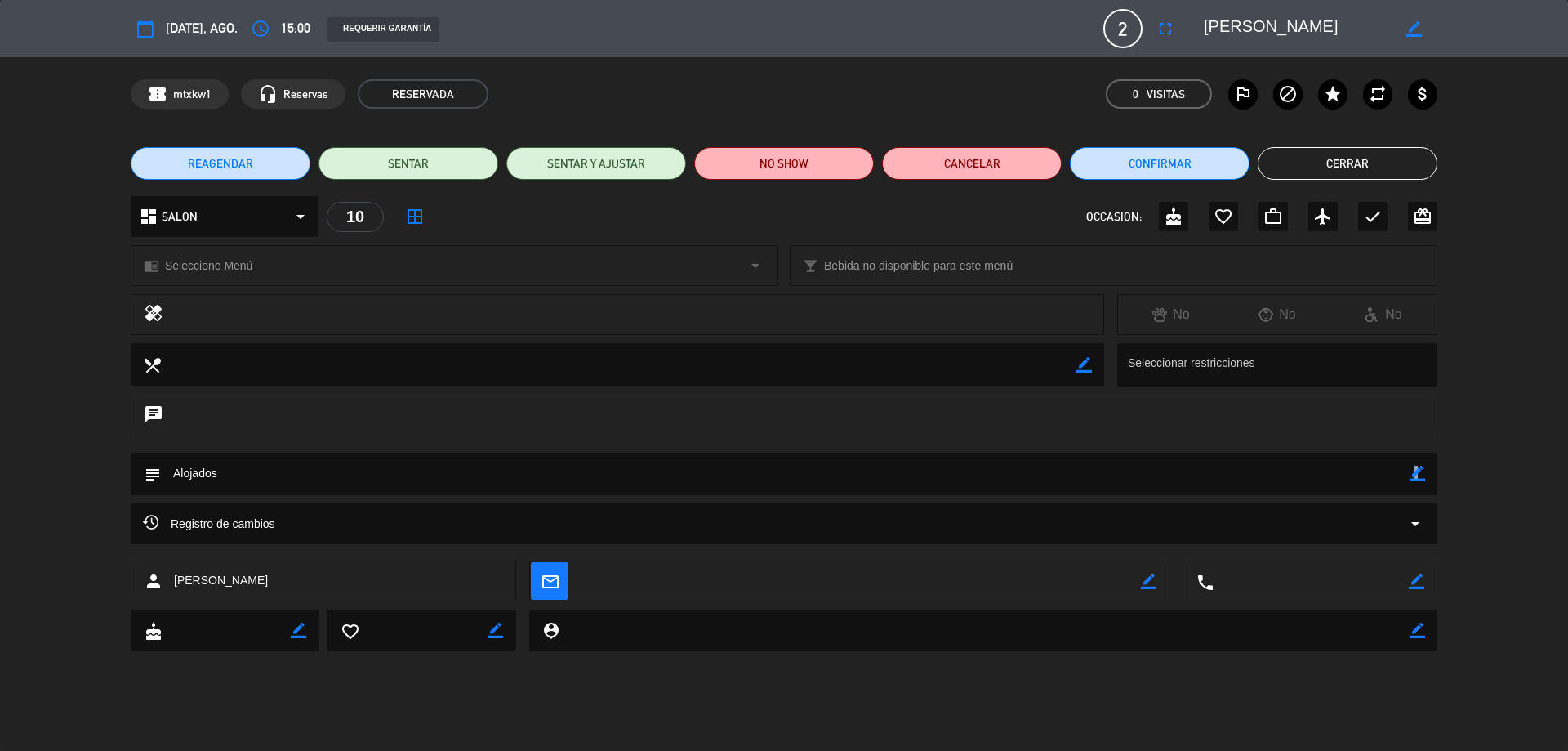
drag, startPoint x: 1415, startPoint y: 468, endPoint x: 1105, endPoint y: 437, distance: 311.5
click at [1414, 468] on icon "border_color" at bounding box center [1418, 473] width 16 height 16
type textarea "Alojados // PROMO INVIERNO // Almuerzo x2 // BE"
click at [1422, 474] on icon at bounding box center [1418, 473] width 16 height 16
click at [1345, 164] on button "Cerrar" at bounding box center [1347, 163] width 179 height 33
